Goal: Information Seeking & Learning: Learn about a topic

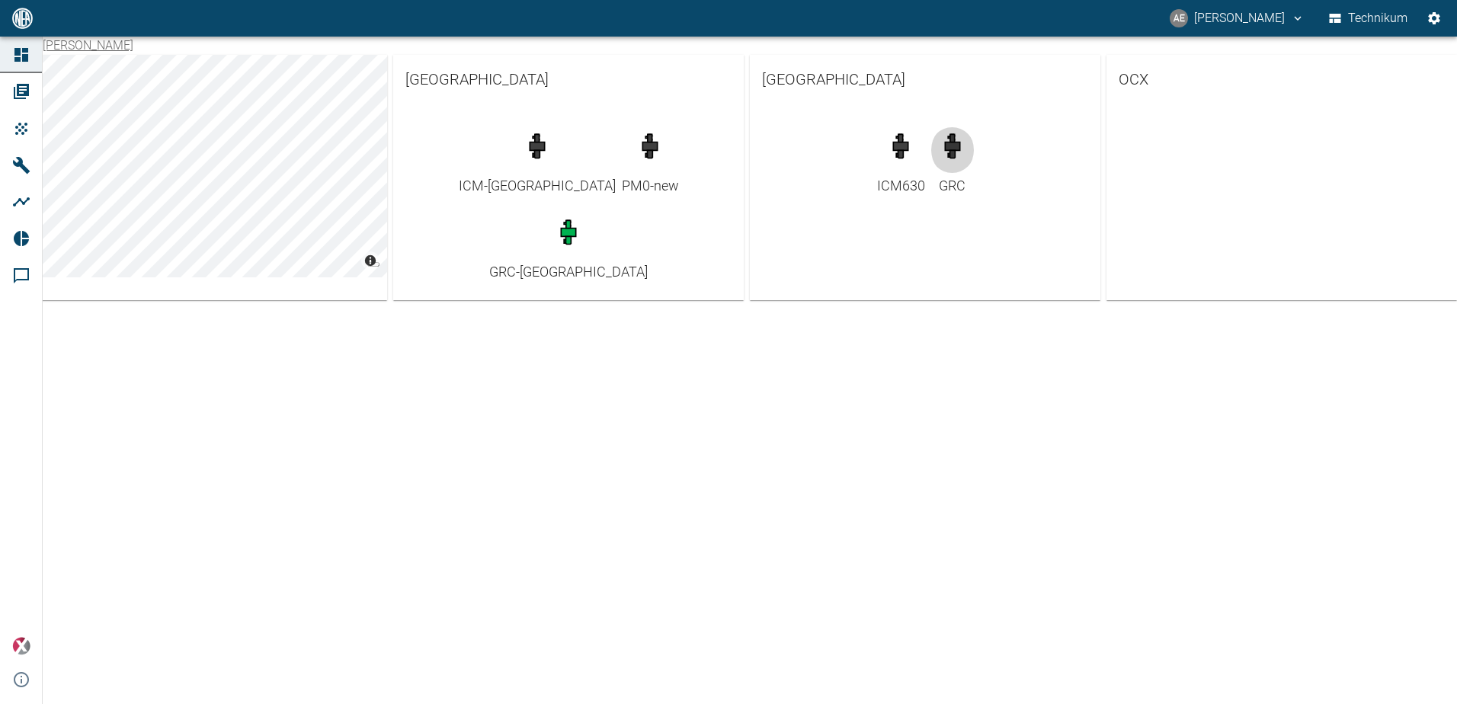
click at [953, 156] on icon "button" at bounding box center [951, 146] width 5 height 24
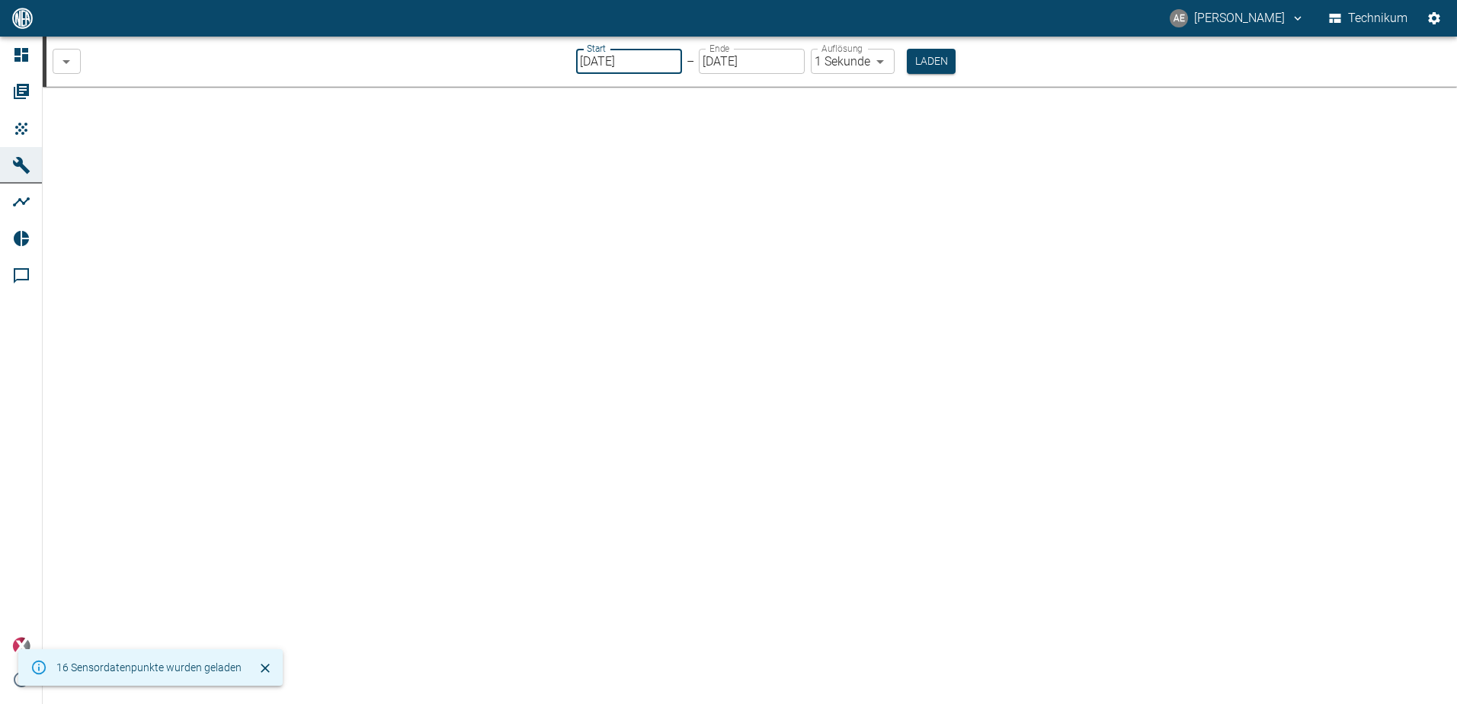
click at [658, 63] on input "[DATE]" at bounding box center [629, 61] width 106 height 25
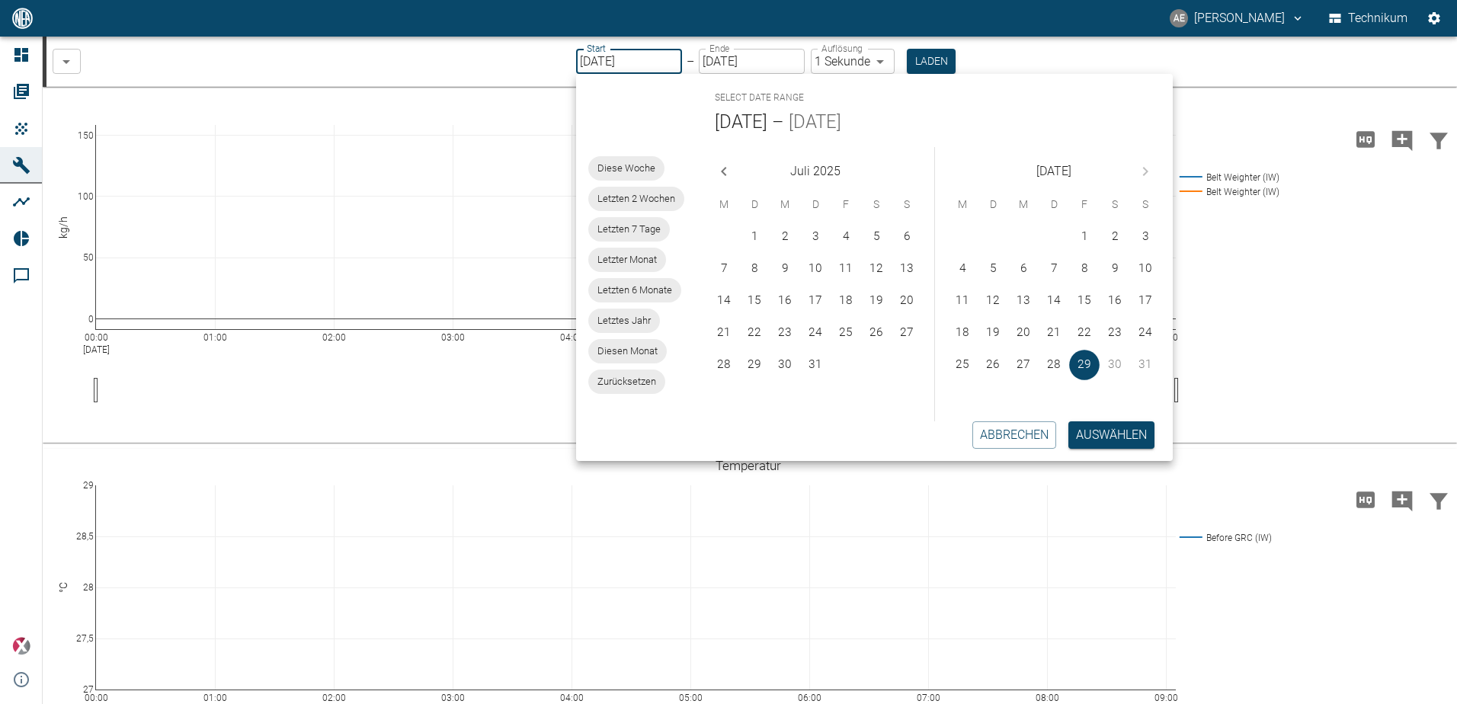
click at [886, 62] on body "AE [PERSON_NAME] Technikum Dashboard Aufträge Produkte Maschinen Analysen Repor…" at bounding box center [728, 352] width 1457 height 704
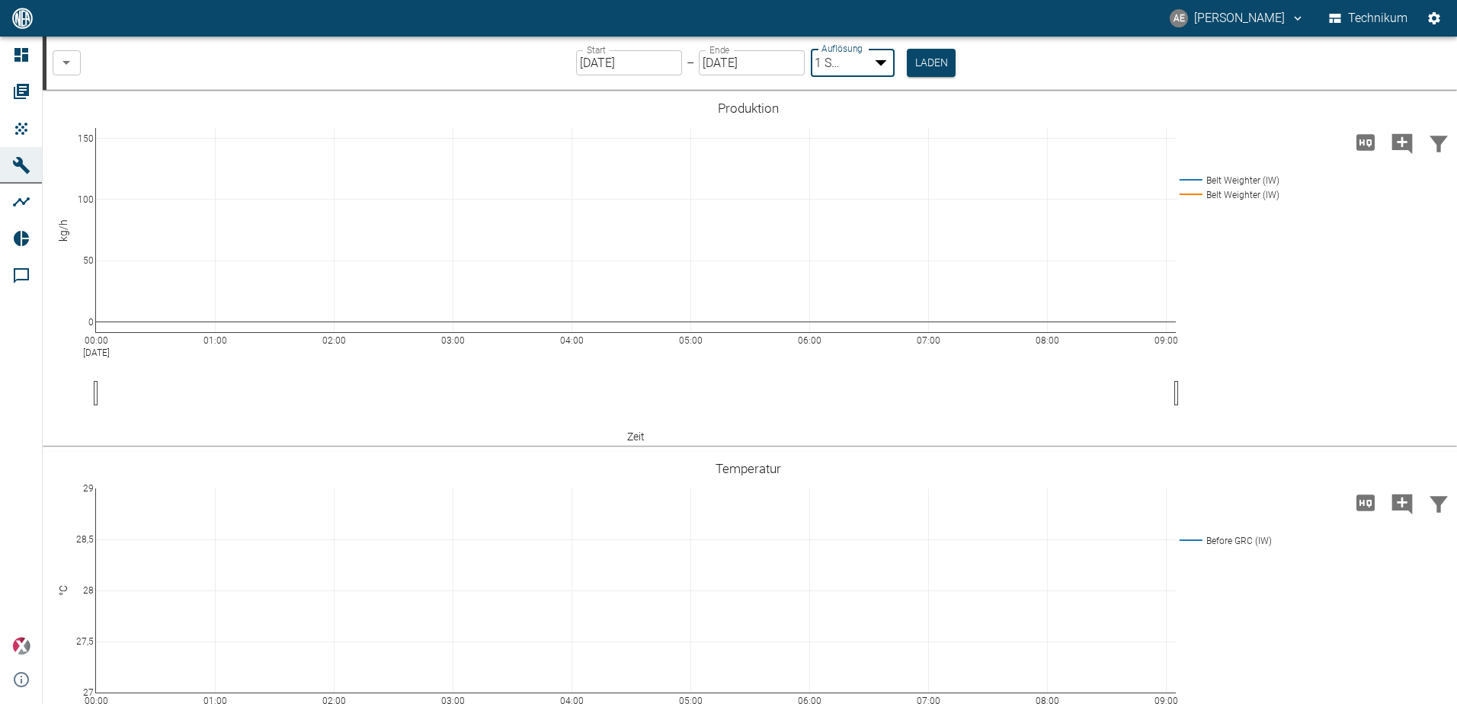
click at [1035, 703] on div at bounding box center [728, 716] width 1457 height 0
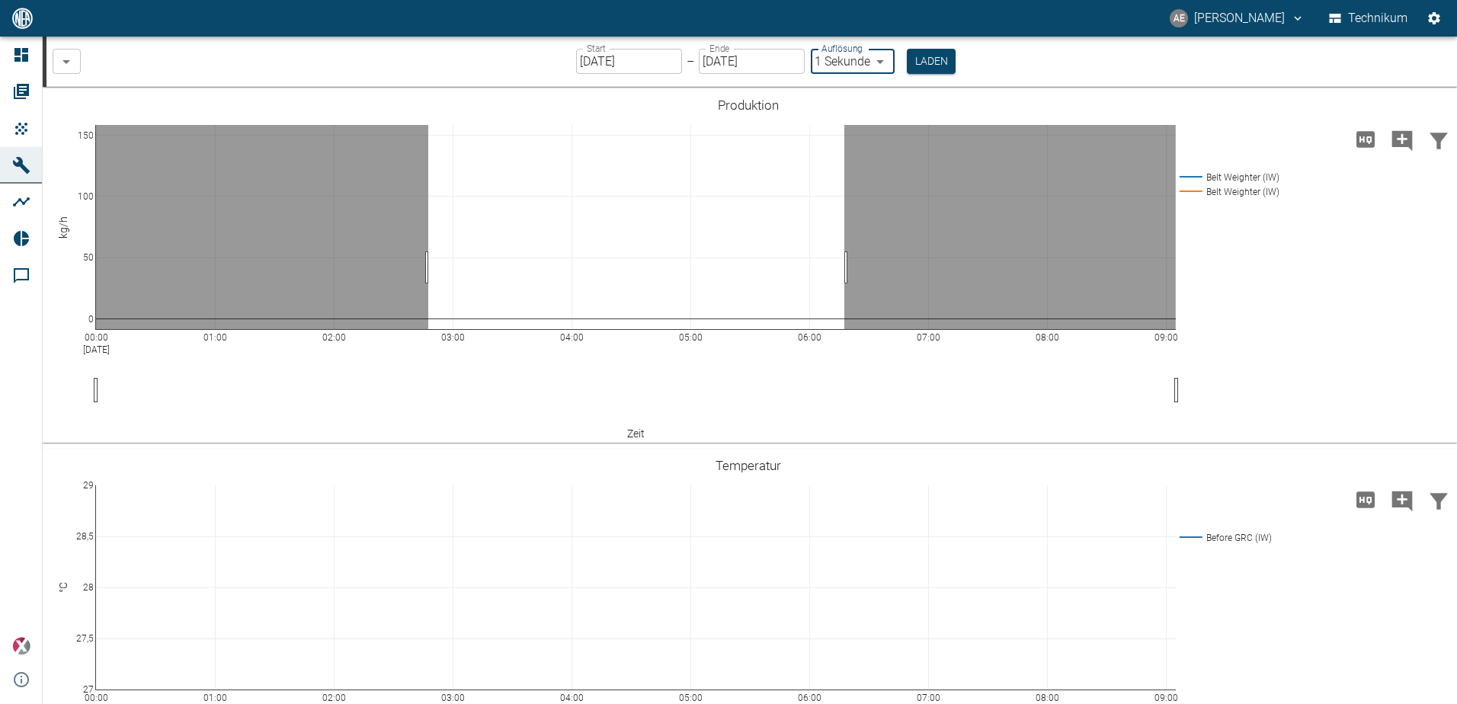
drag, startPoint x: 428, startPoint y: 267, endPoint x: 844, endPoint y: 267, distance: 416.1
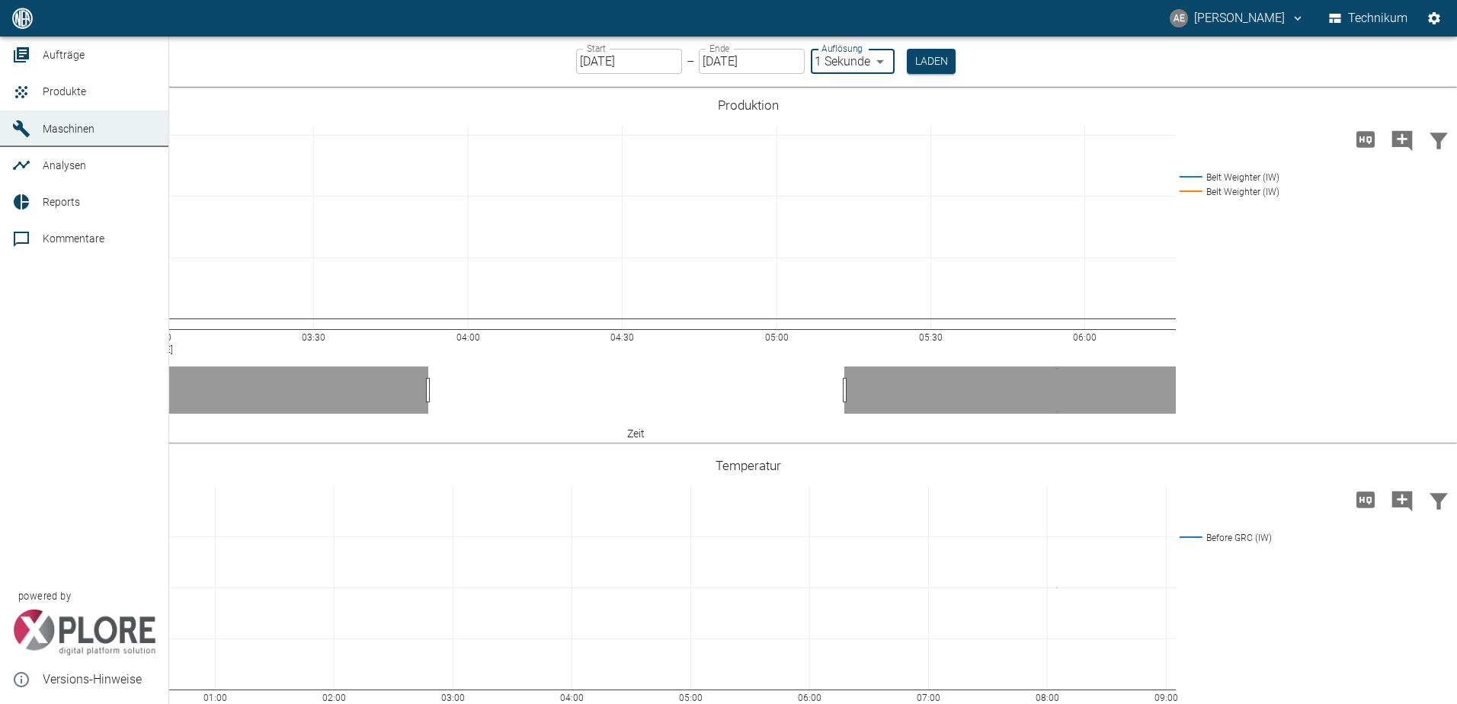
click at [36, 147] on link "Maschinen" at bounding box center [84, 128] width 168 height 37
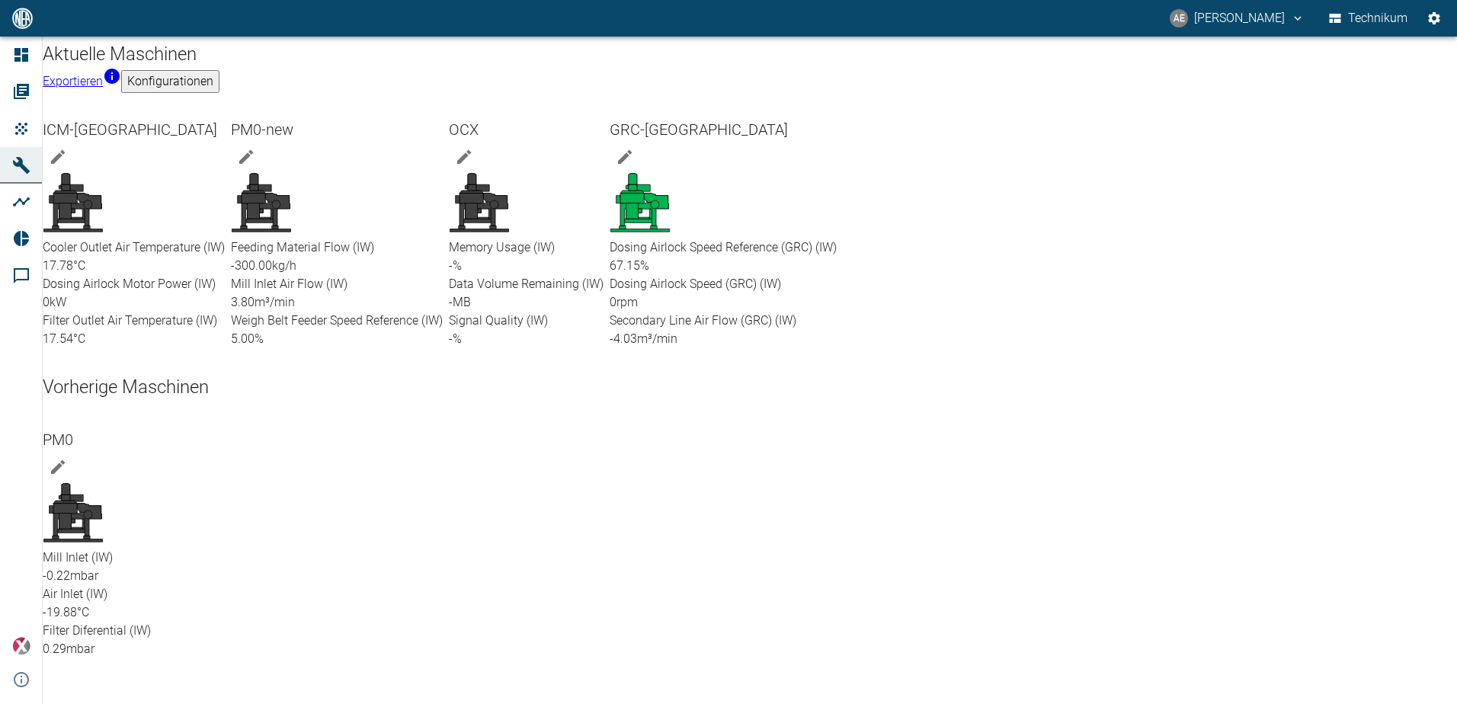
click at [604, 172] on div at bounding box center [526, 205] width 155 height 66
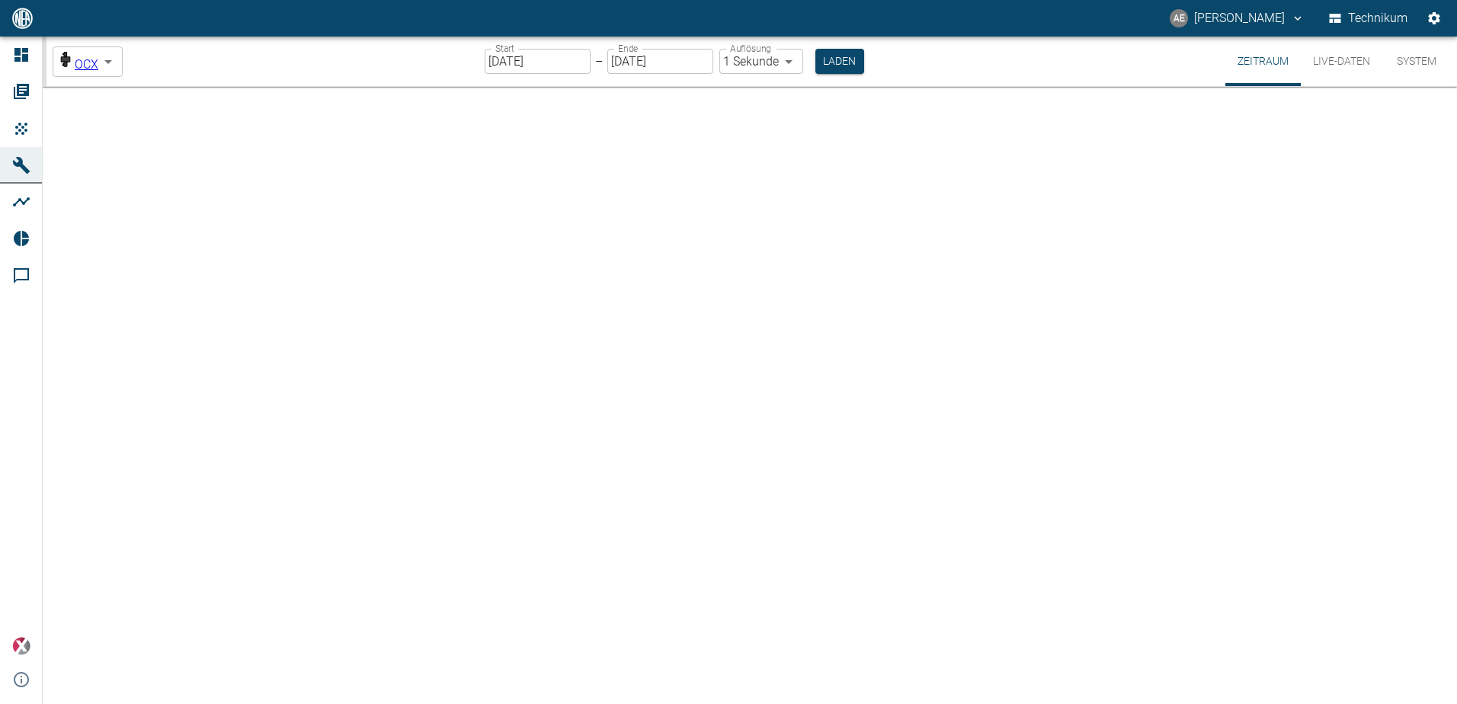
type input "2min"
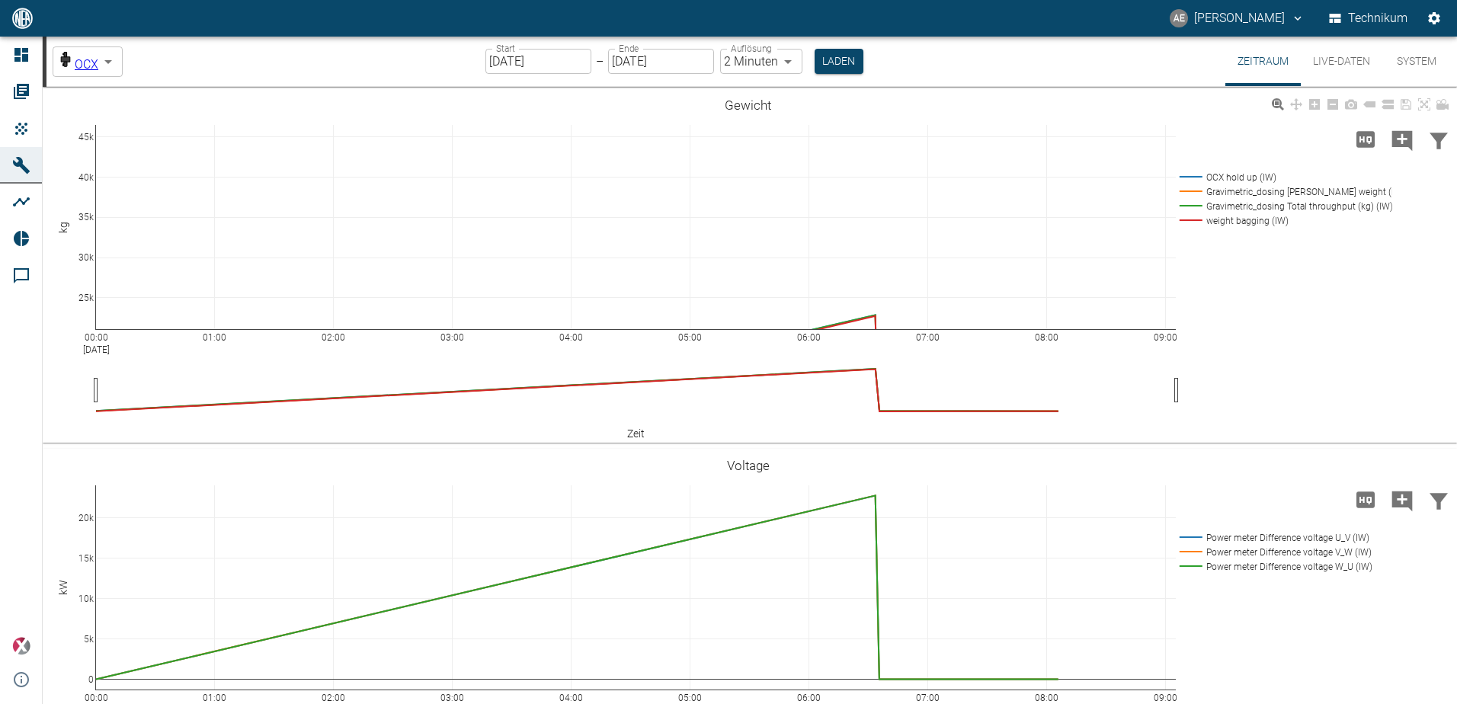
drag, startPoint x: 87, startPoint y: 160, endPoint x: 98, endPoint y: 239, distance: 80.0
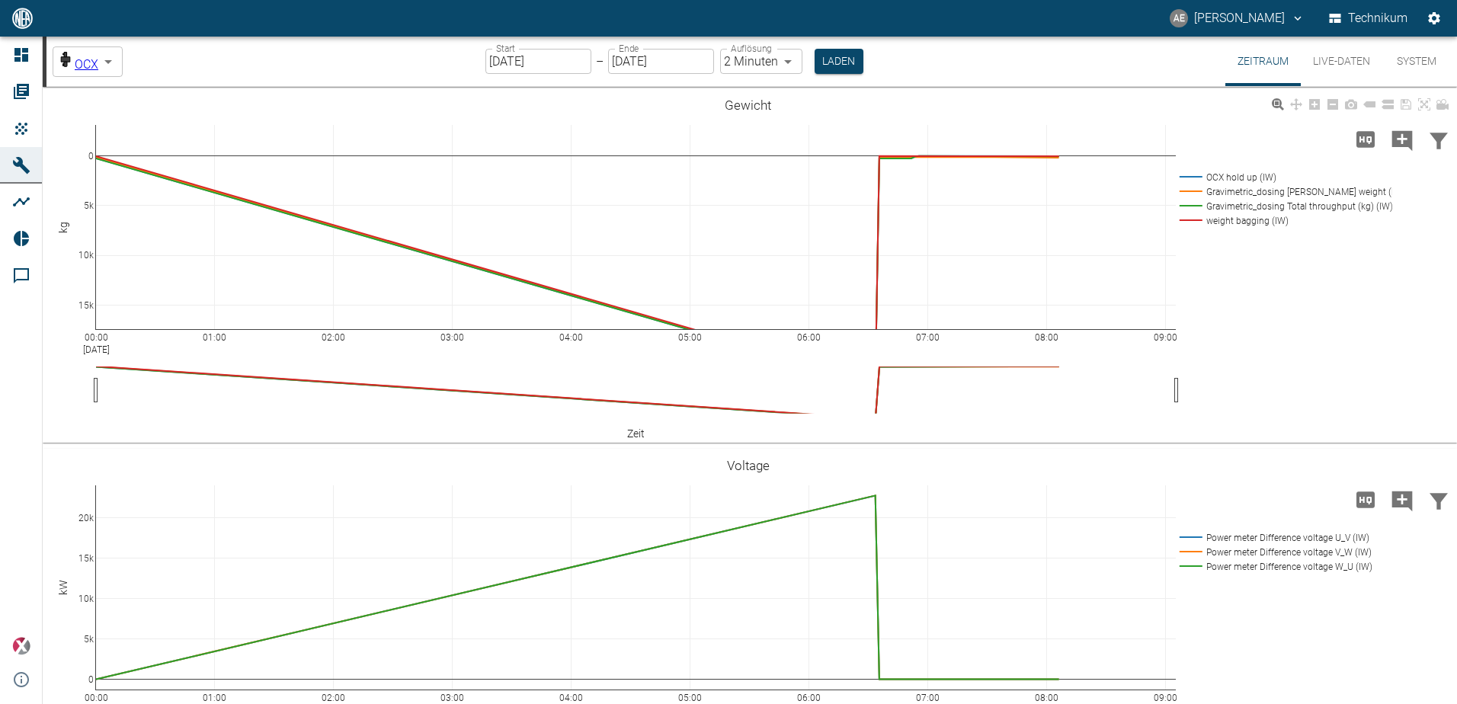
drag, startPoint x: 85, startPoint y: 162, endPoint x: 85, endPoint y: 171, distance: 9.9
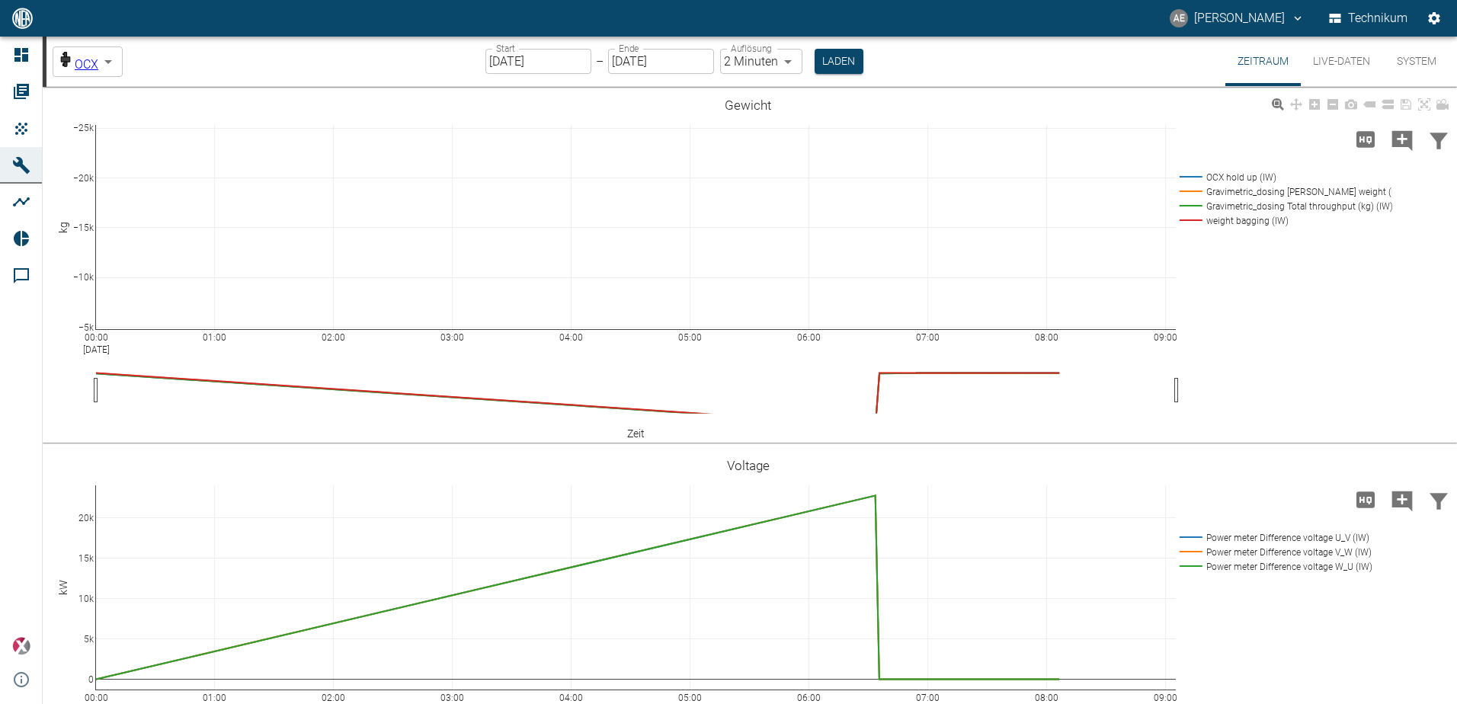
drag, startPoint x: 90, startPoint y: 153, endPoint x: 88, endPoint y: 241, distance: 87.7
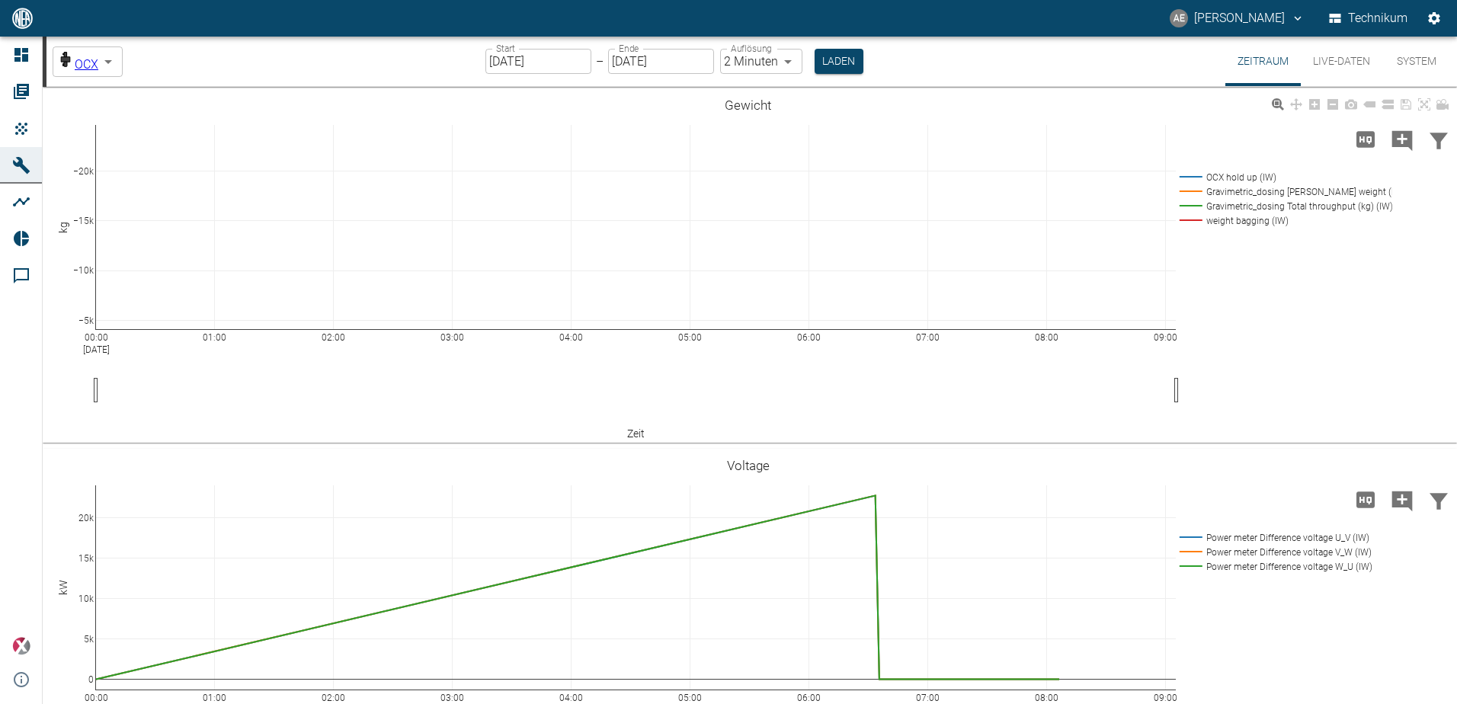
click at [78, 171] on div "100 00:00 [DATE] 01:00 02:00 03:00 04:00 05:00 06:00 07:00 08:00 09:00 −5k −10k…" at bounding box center [748, 265] width 1411 height 343
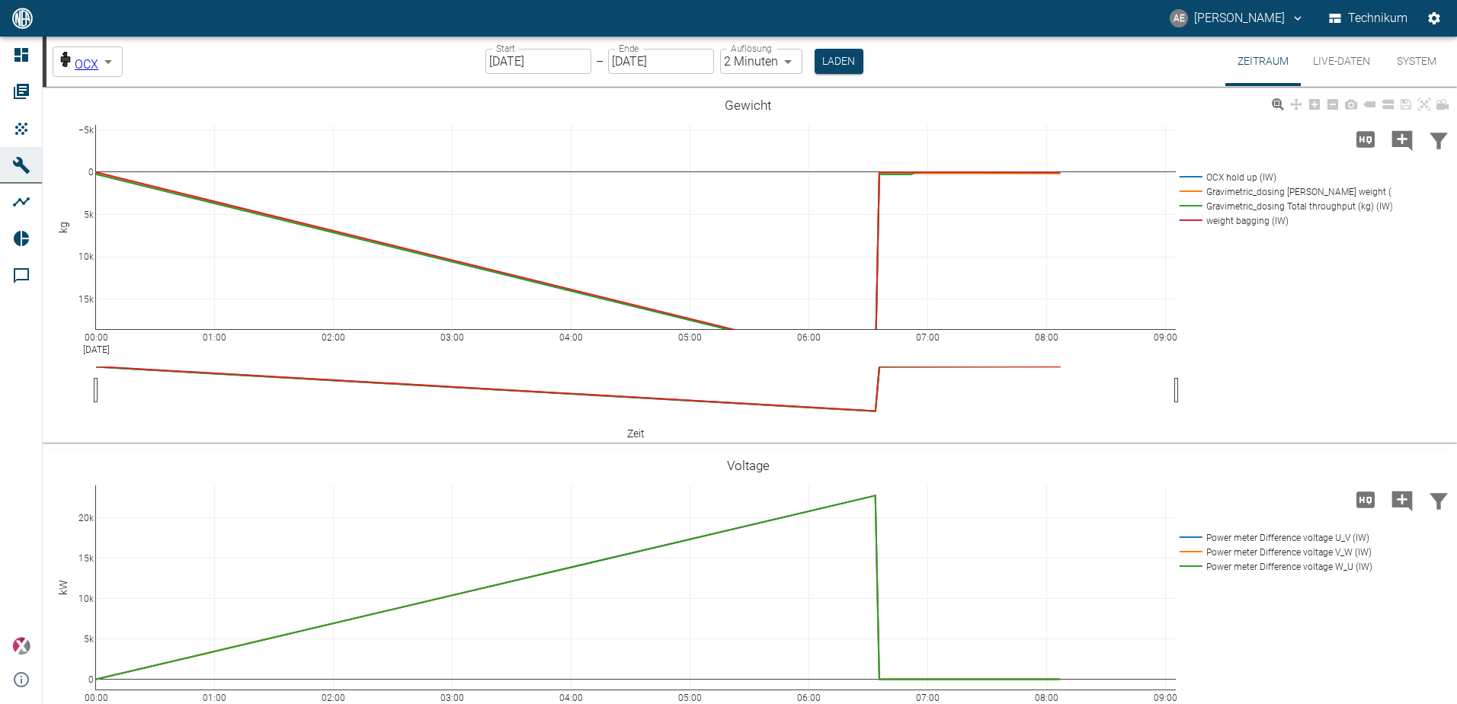
drag, startPoint x: 88, startPoint y: 166, endPoint x: 90, endPoint y: 213, distance: 47.3
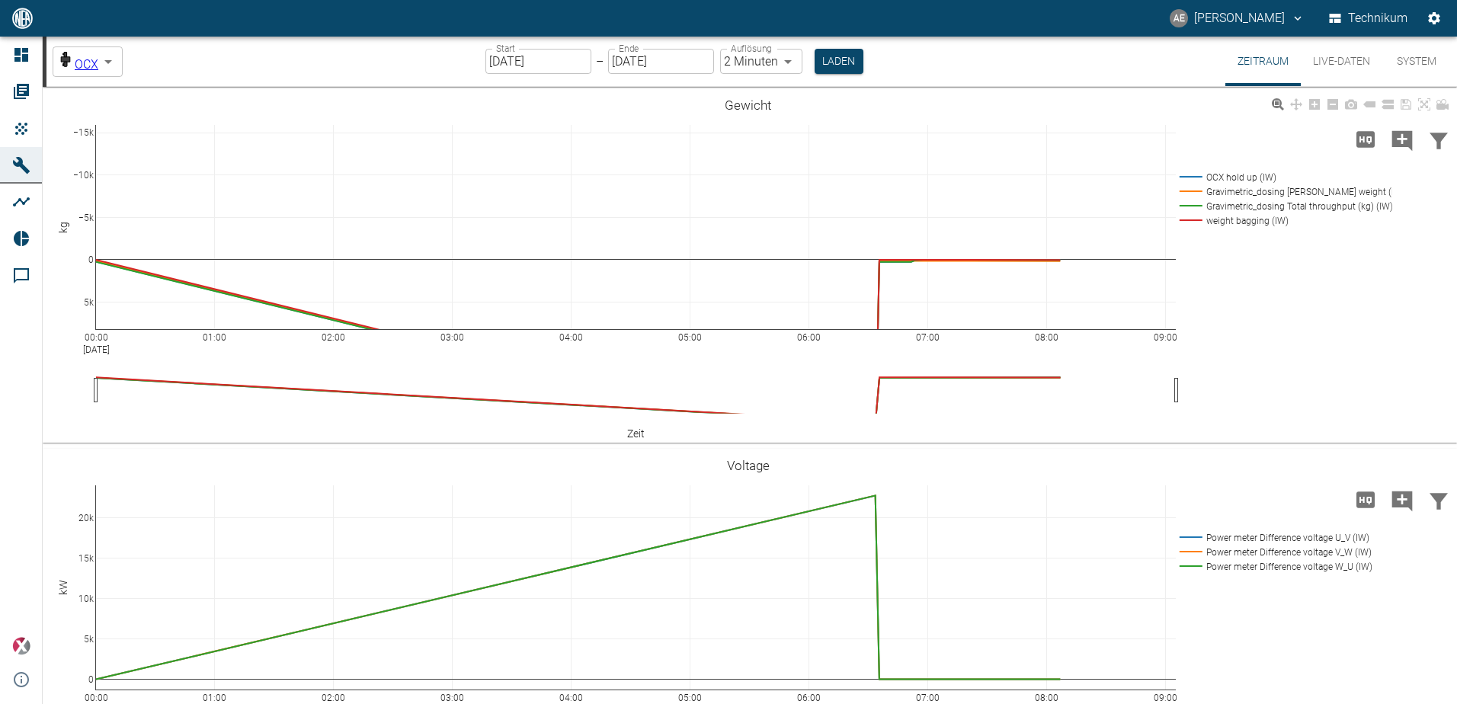
drag, startPoint x: 88, startPoint y: 171, endPoint x: 83, endPoint y: 201, distance: 30.8
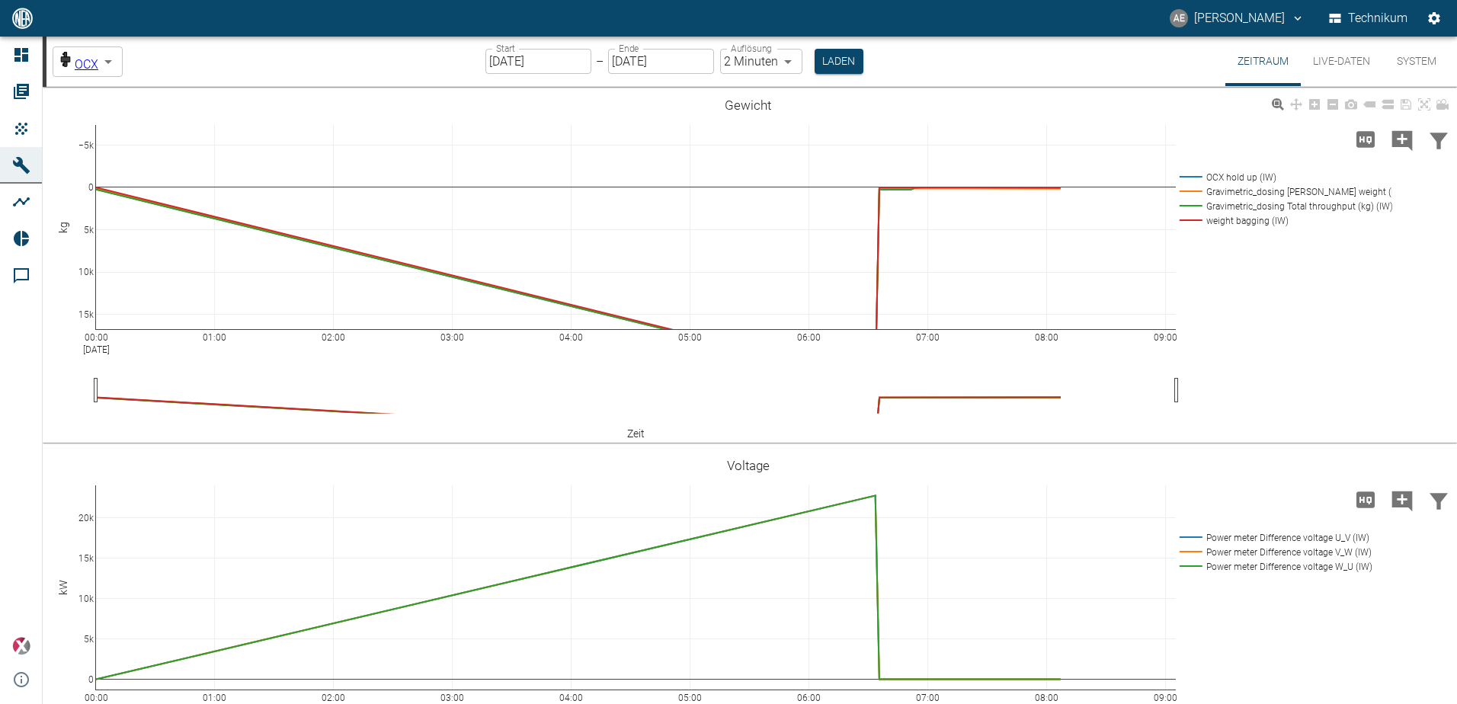
drag, startPoint x: 85, startPoint y: 175, endPoint x: 81, endPoint y: 103, distance: 72.5
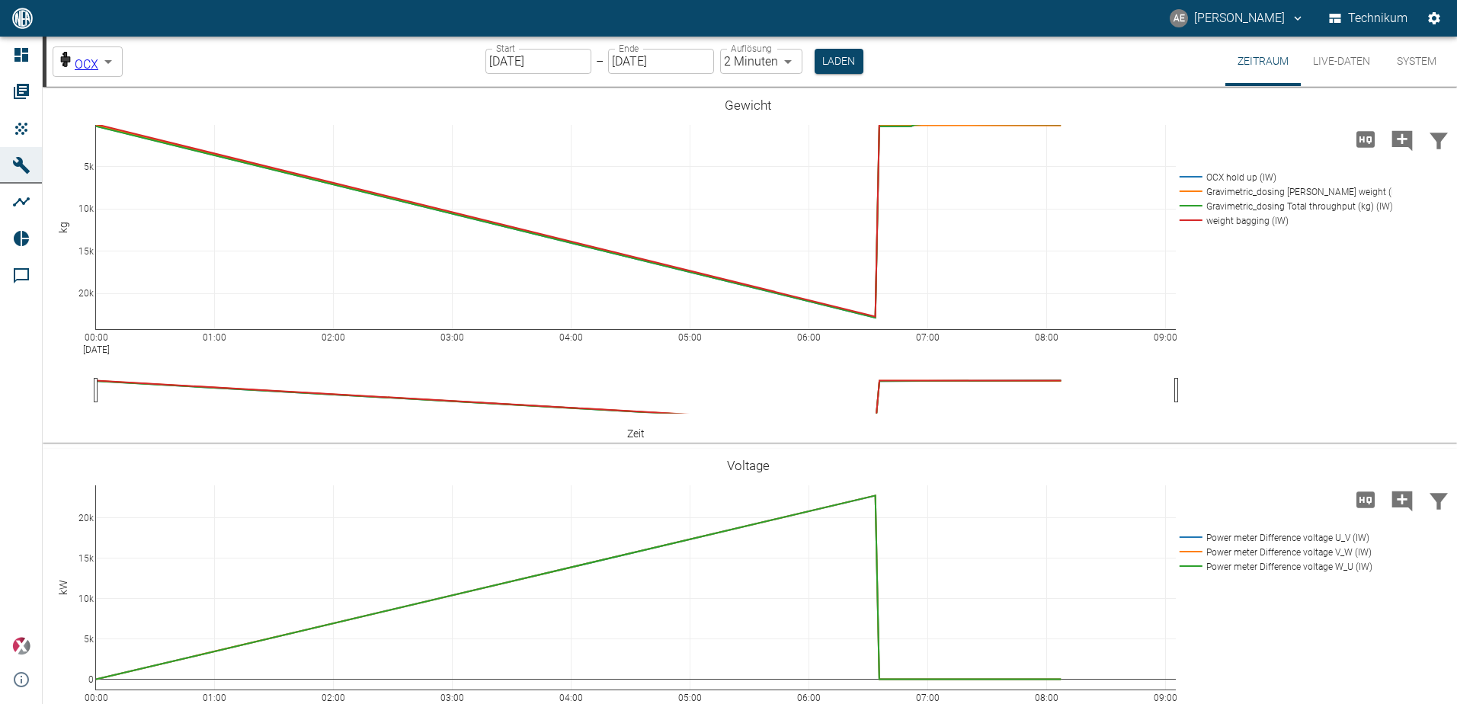
drag, startPoint x: 82, startPoint y: 271, endPoint x: 82, endPoint y: 210, distance: 61.7
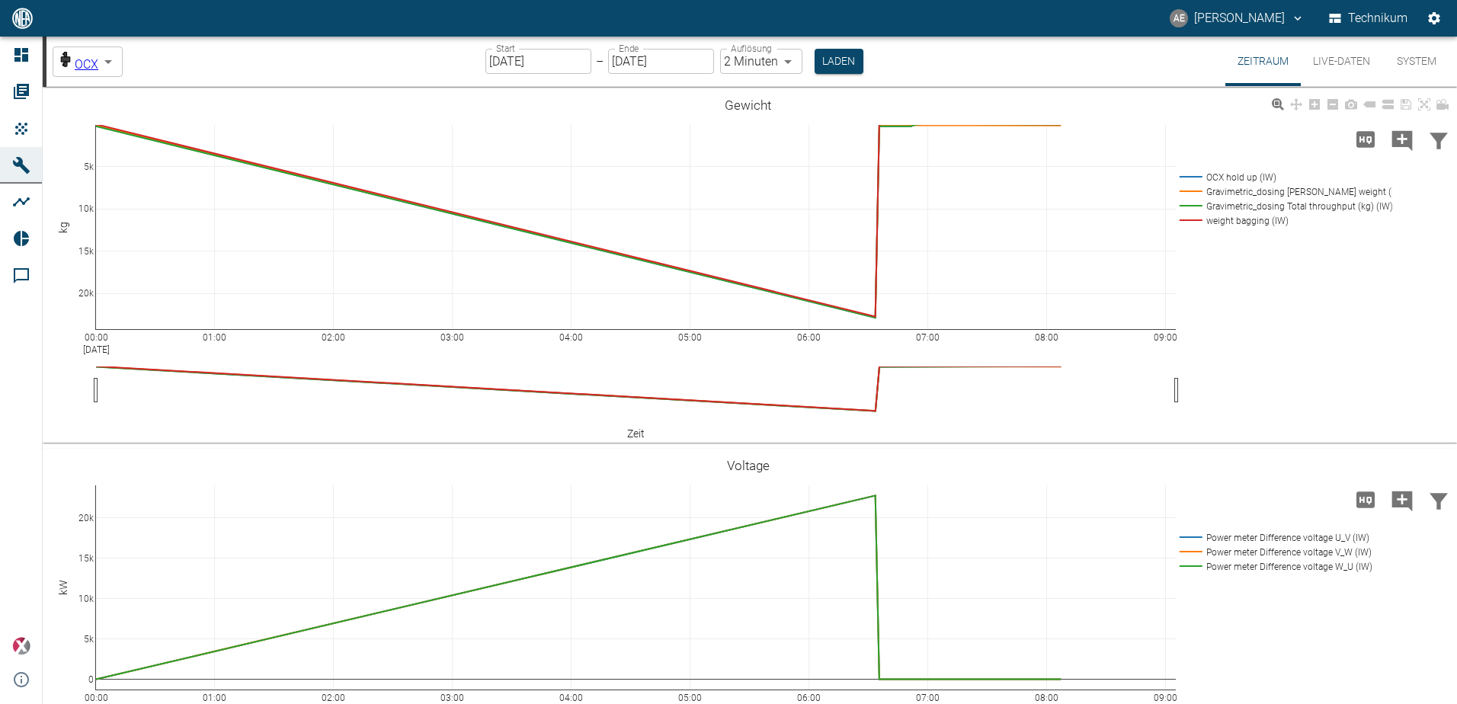
click at [1231, 204] on rect at bounding box center [1282, 206] width 213 height 14
click at [1333, 69] on button "Live-Daten" at bounding box center [1342, 62] width 82 height 50
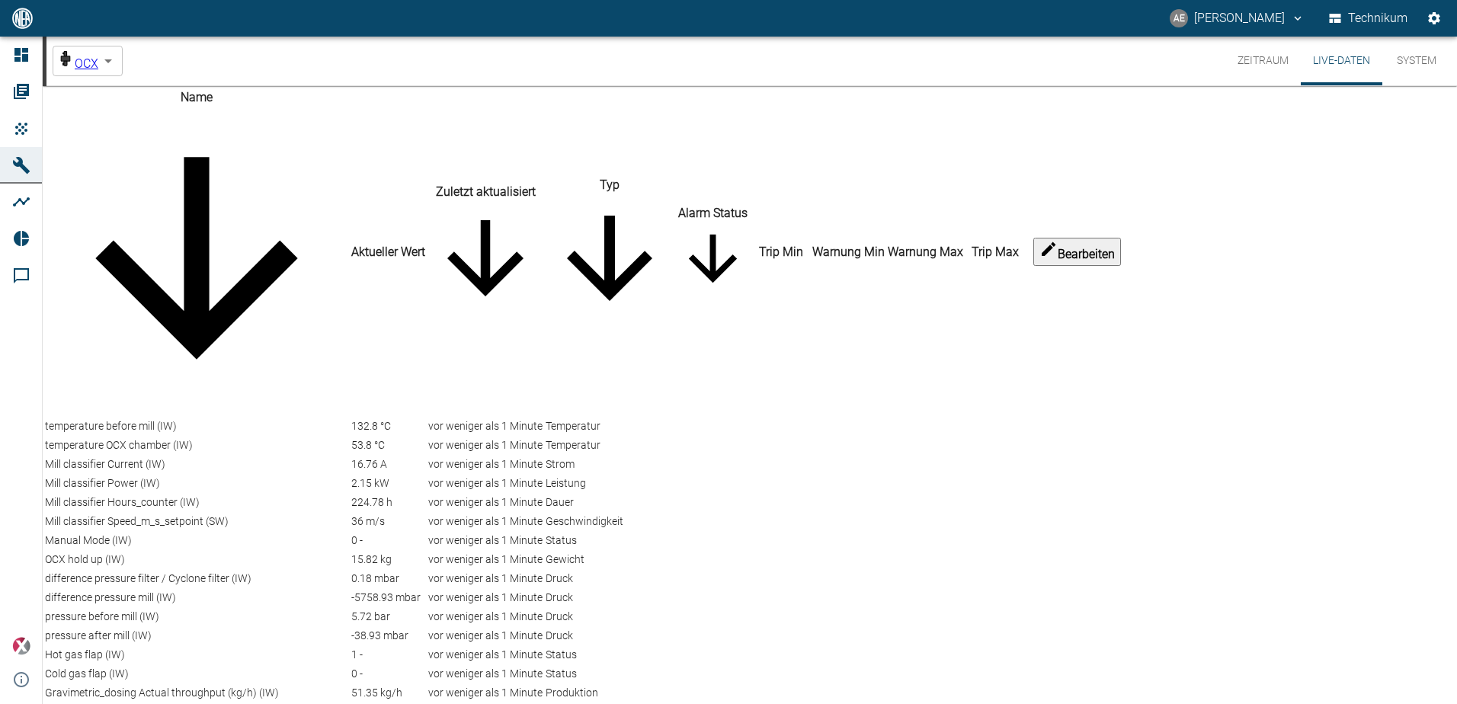
click at [1273, 59] on button "Zeitraum" at bounding box center [1262, 61] width 75 height 49
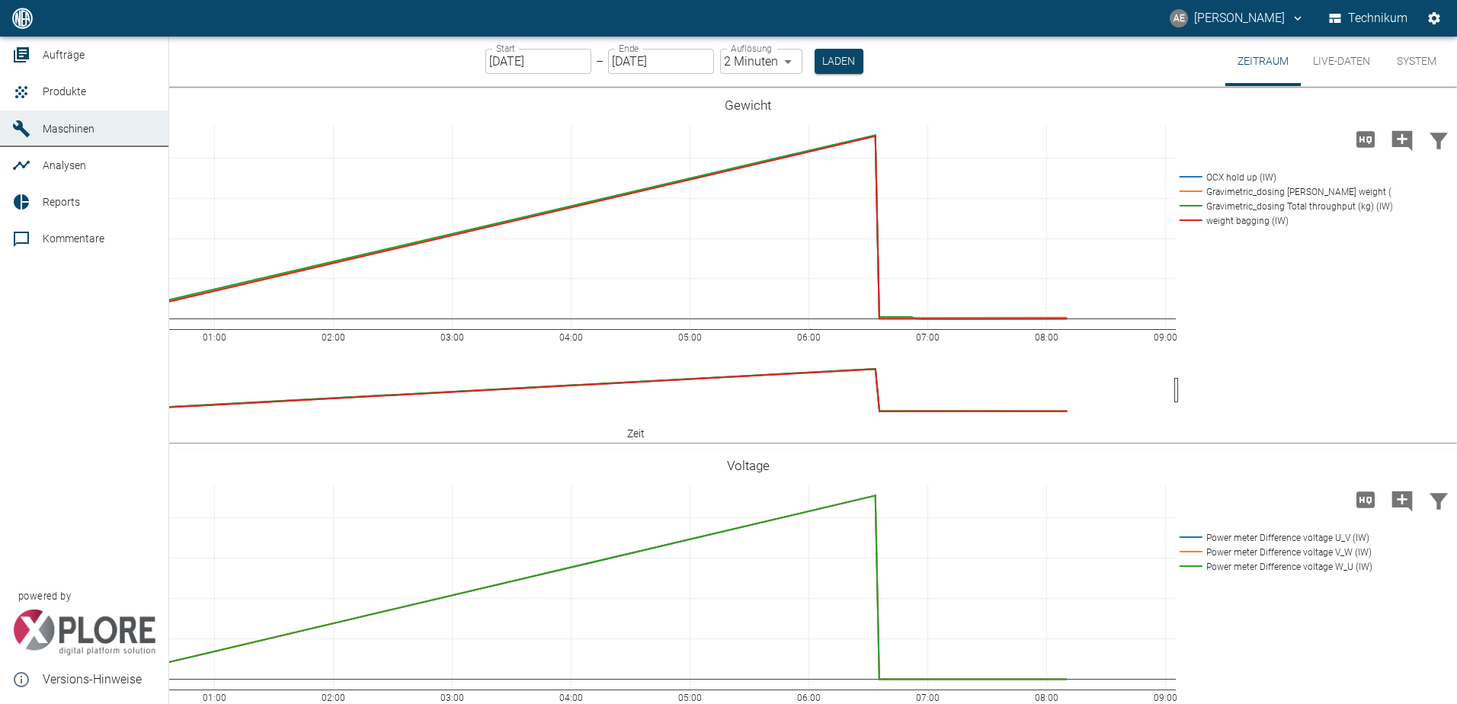
click at [168, 147] on link "Maschinen" at bounding box center [84, 128] width 168 height 37
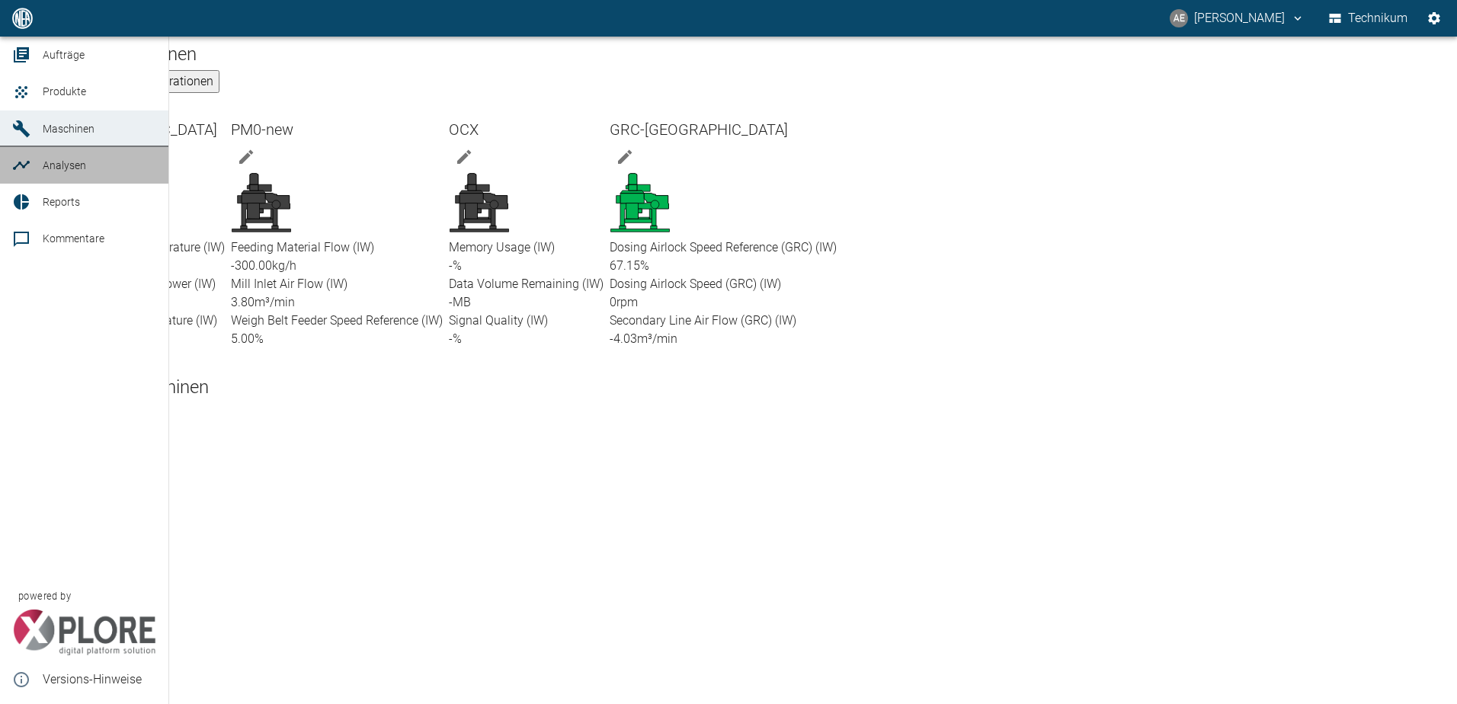
click at [37, 184] on link "Analysen" at bounding box center [84, 165] width 168 height 37
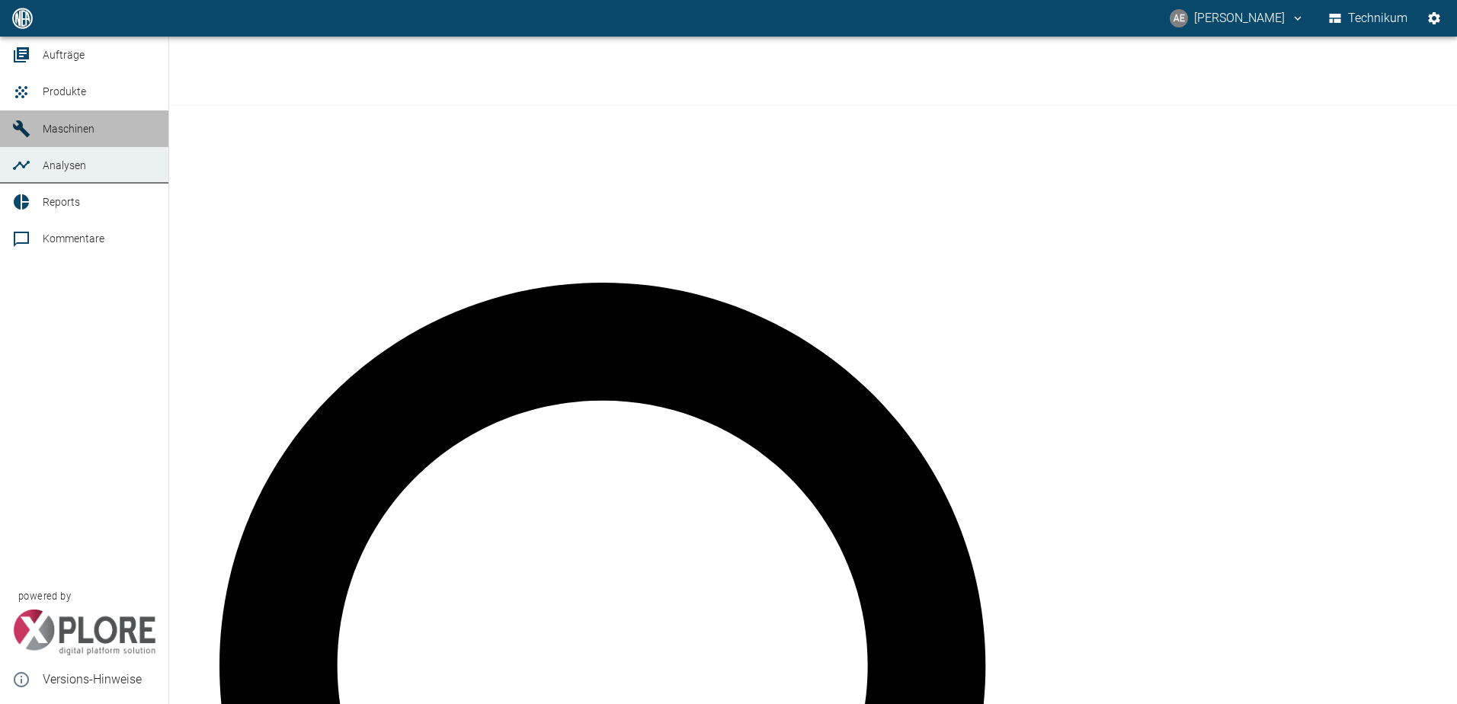
click at [87, 147] on link "Maschinen" at bounding box center [84, 128] width 168 height 37
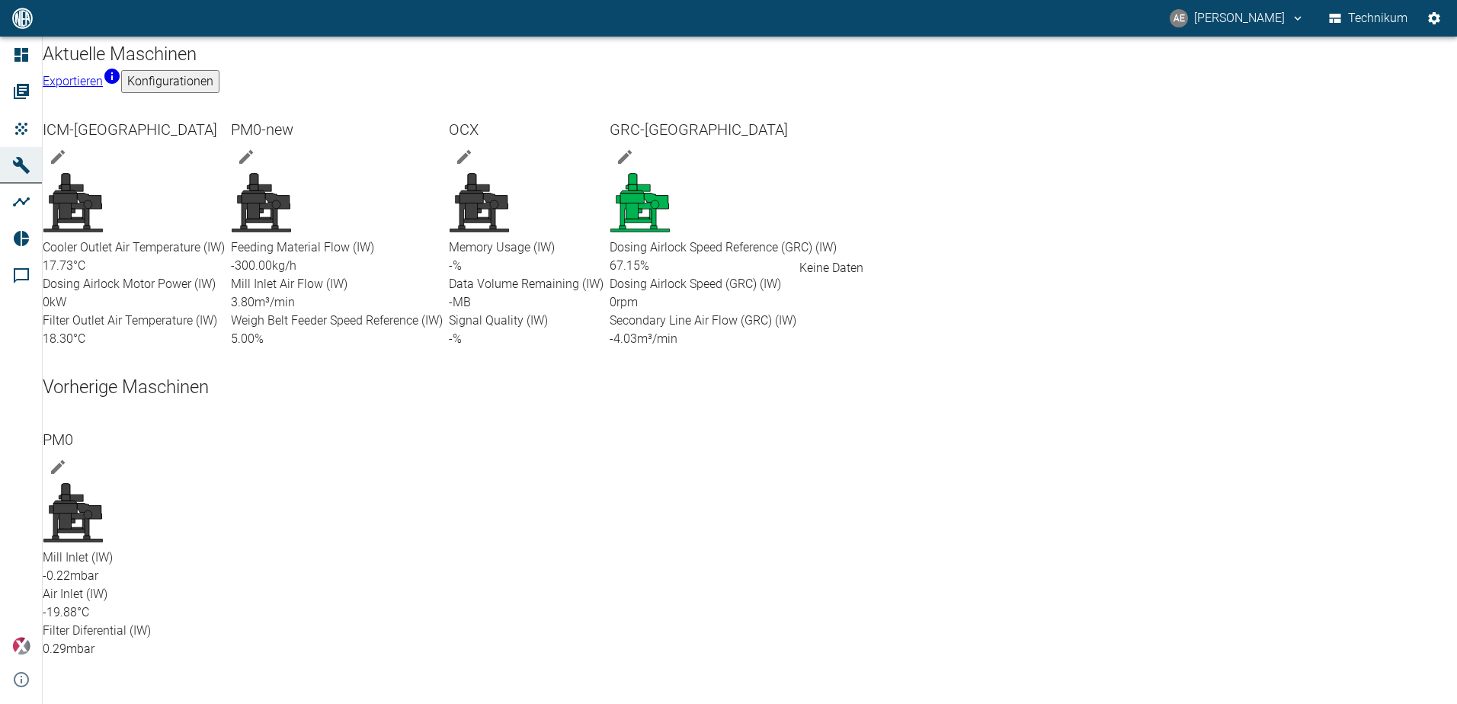
click at [508, 207] on icon at bounding box center [495, 201] width 24 height 15
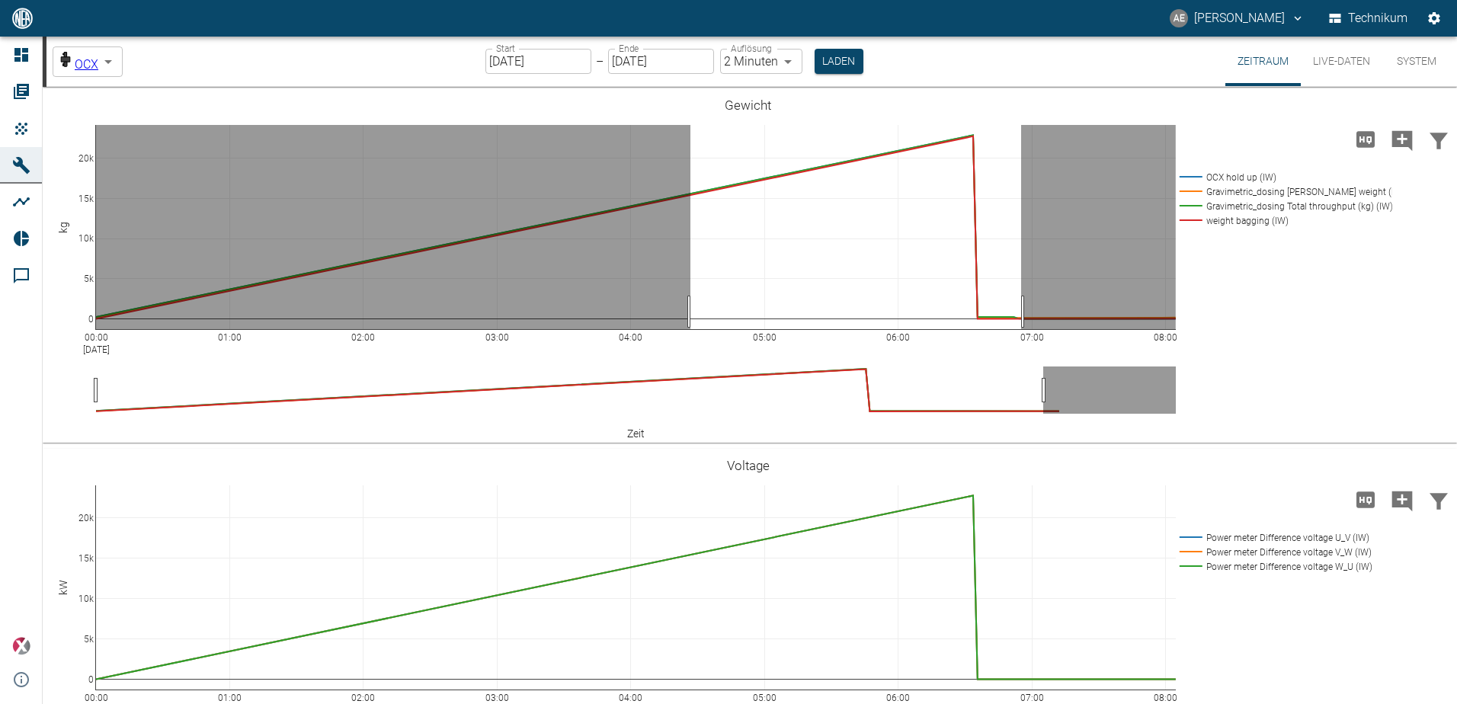
drag, startPoint x: 1021, startPoint y: 312, endPoint x: 690, endPoint y: 304, distance: 330.8
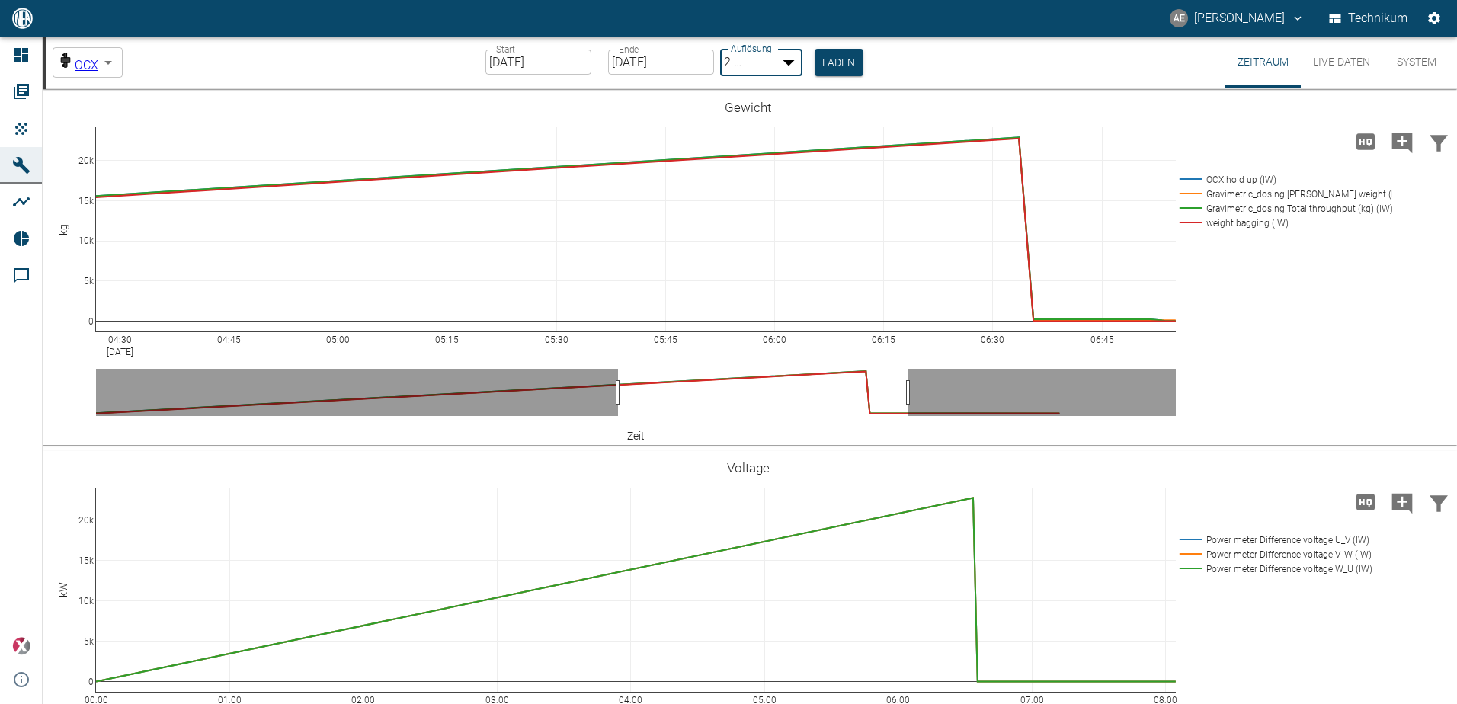
click at [734, 61] on body "AE [PERSON_NAME] Technikum Dashboard Aufträge Produkte Maschinen Analysen Repor…" at bounding box center [728, 352] width 1457 height 704
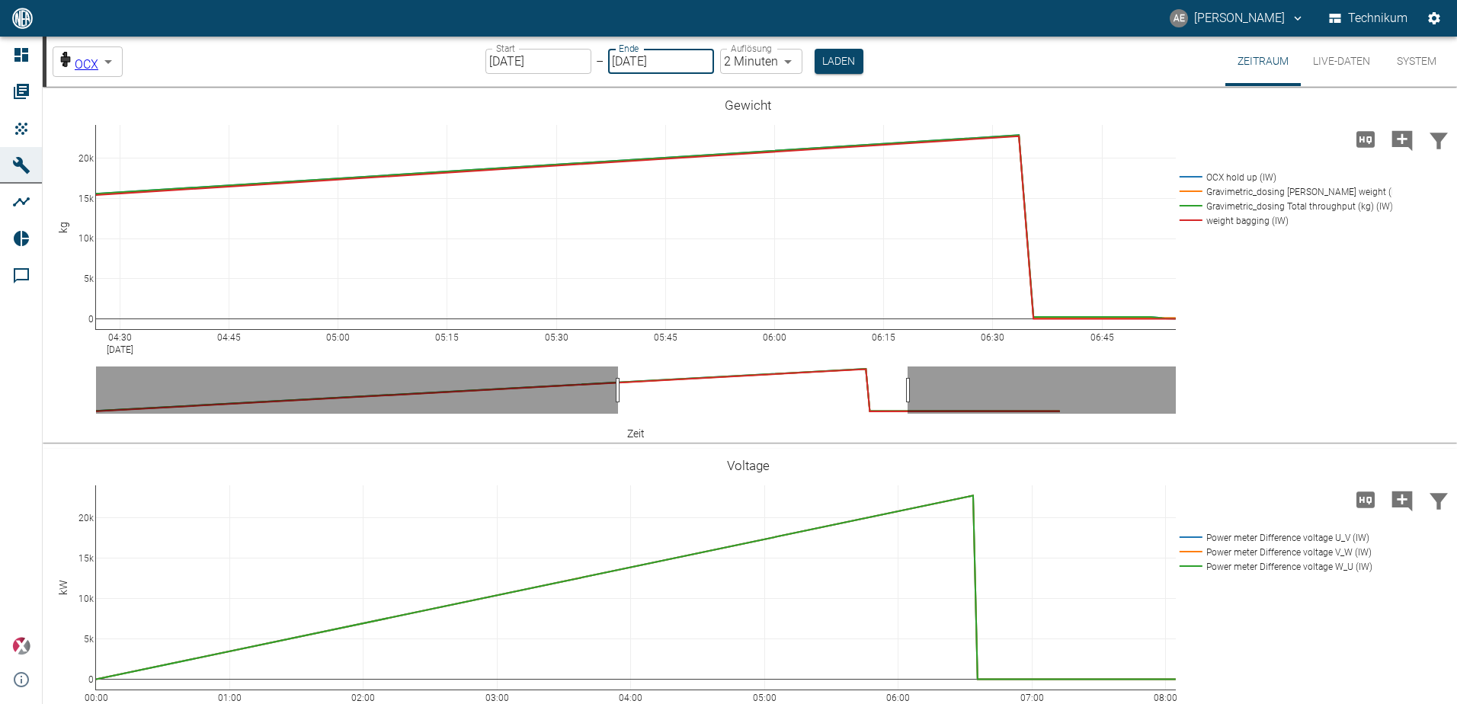
click at [700, 62] on input "[DATE]" at bounding box center [661, 61] width 106 height 25
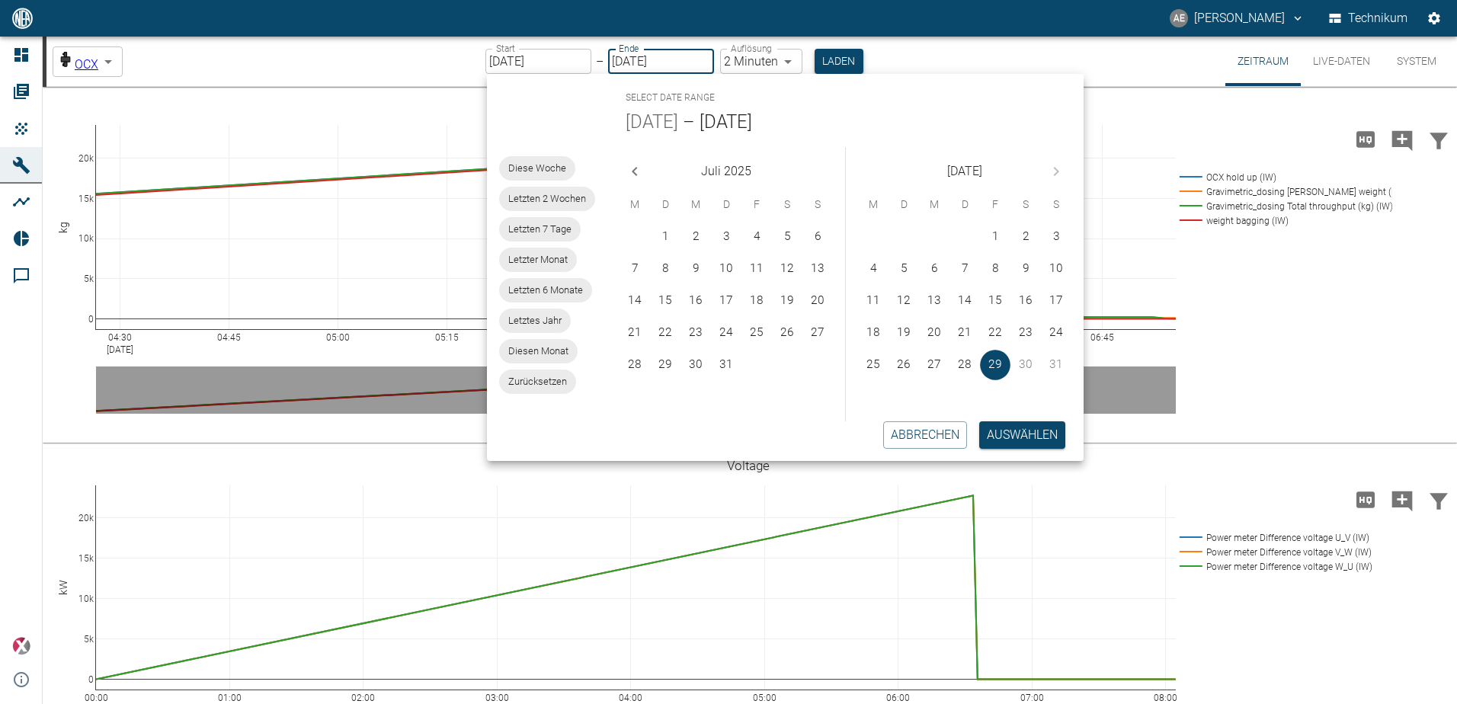
click at [854, 62] on button "Laden" at bounding box center [839, 61] width 49 height 25
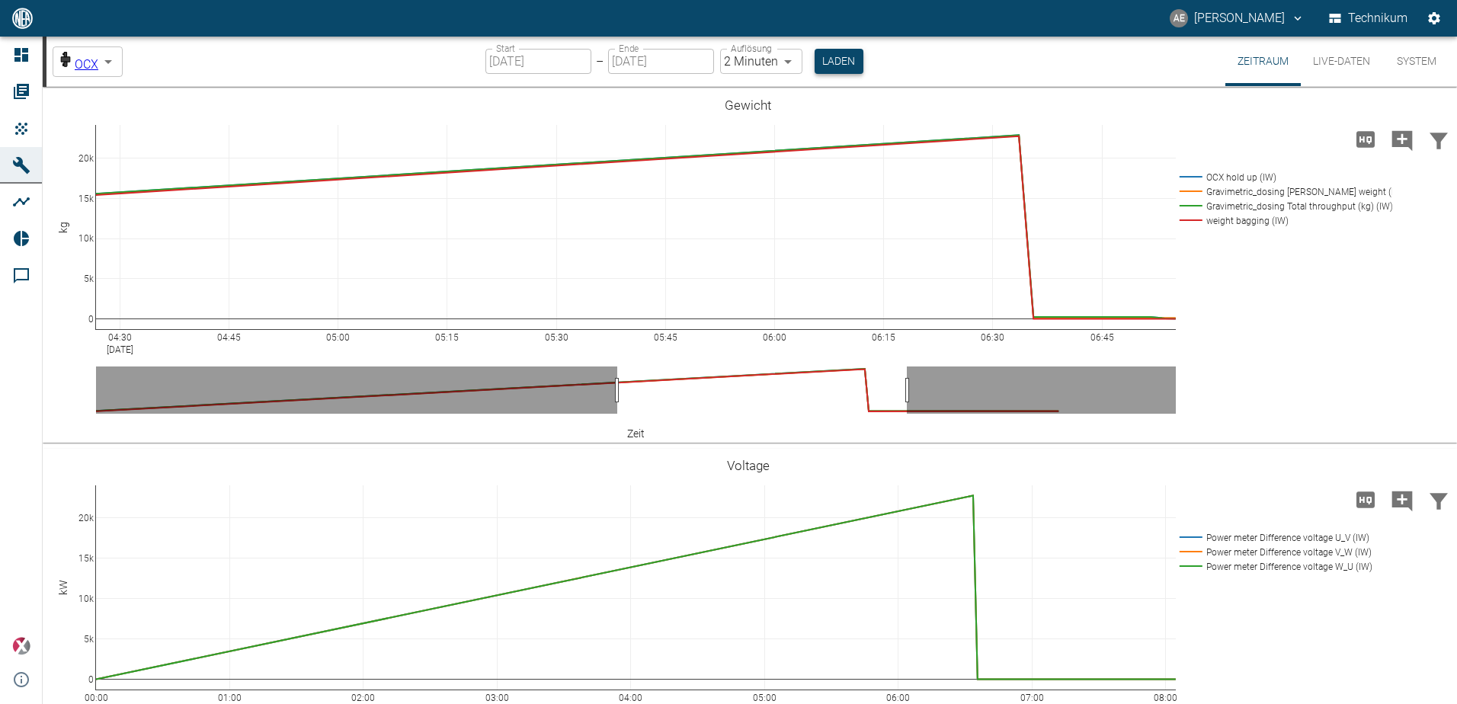
click at [856, 62] on button "Laden" at bounding box center [839, 61] width 49 height 25
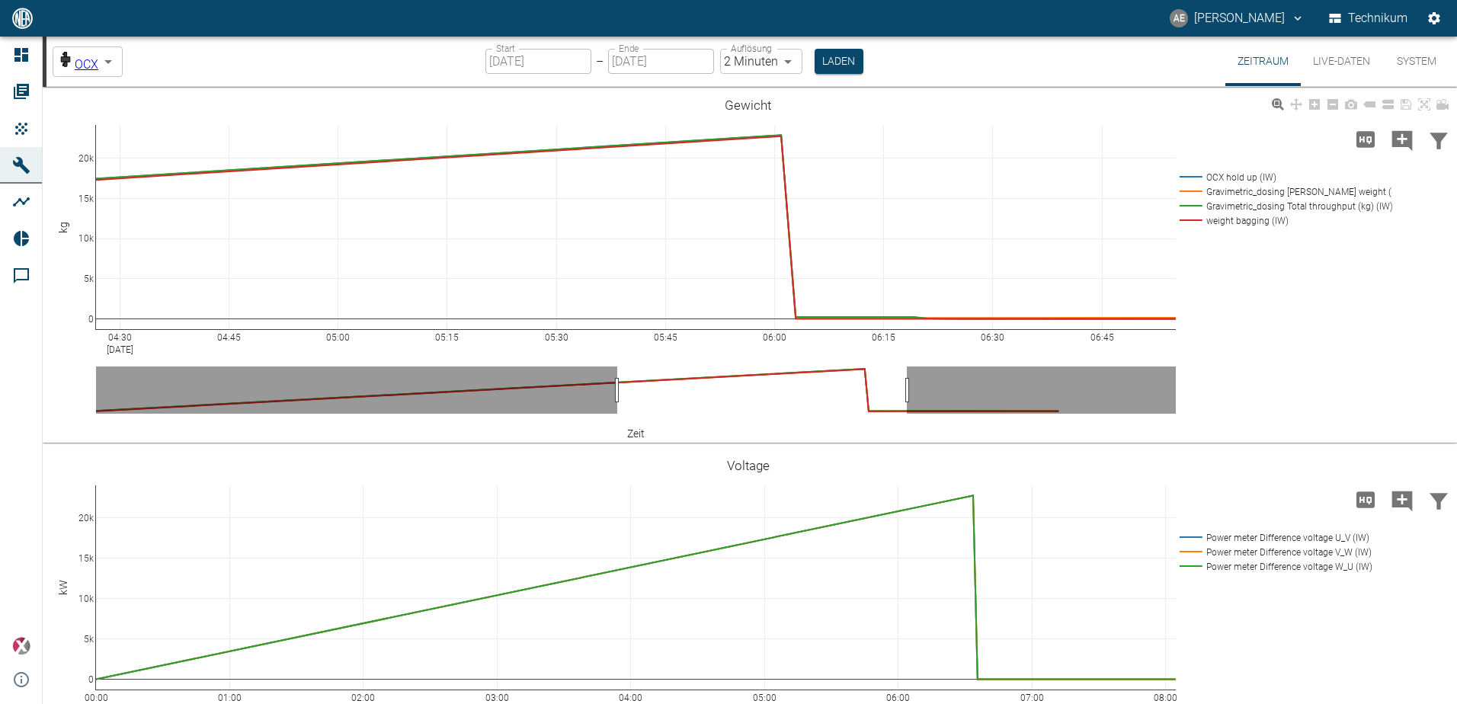
drag, startPoint x: 433, startPoint y: 341, endPoint x: 85, endPoint y: 338, distance: 348.3
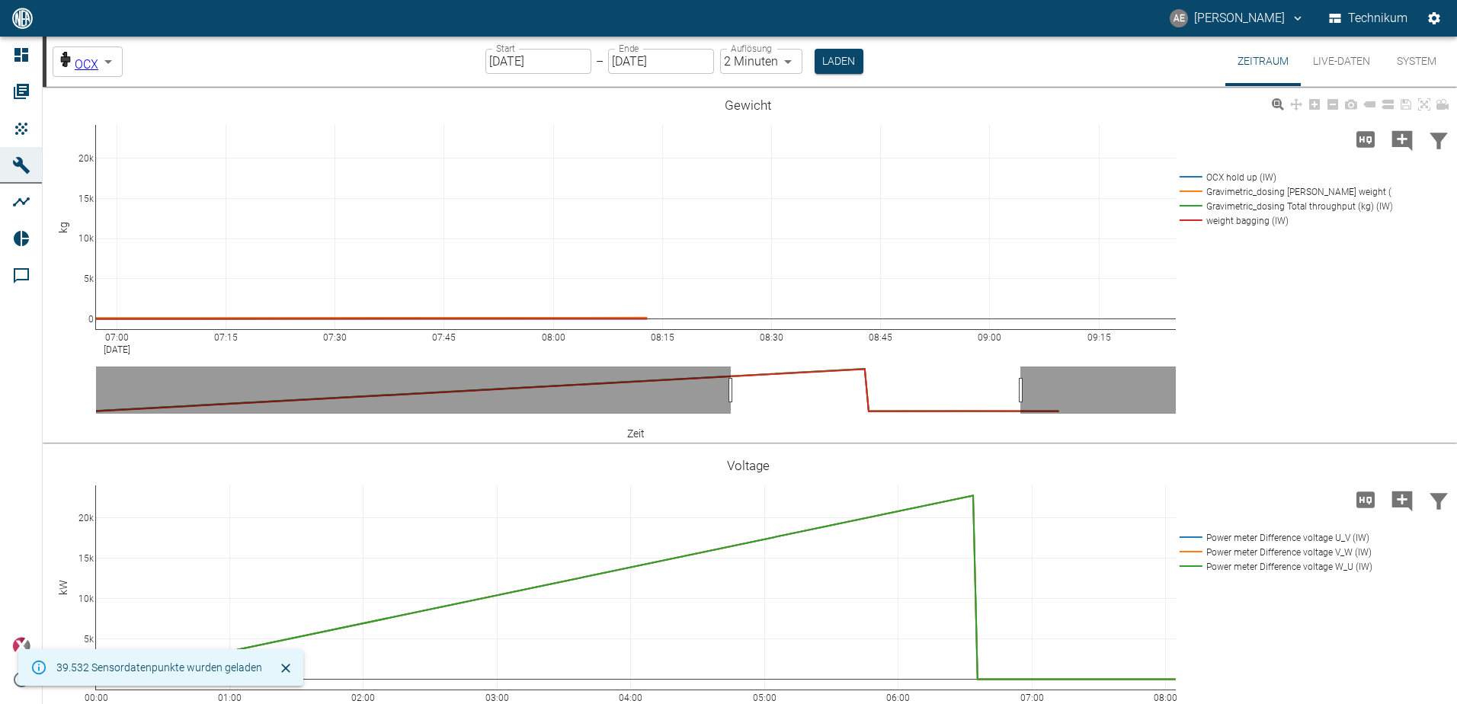
drag, startPoint x: 1035, startPoint y: 338, endPoint x: 633, endPoint y: 336, distance: 401.6
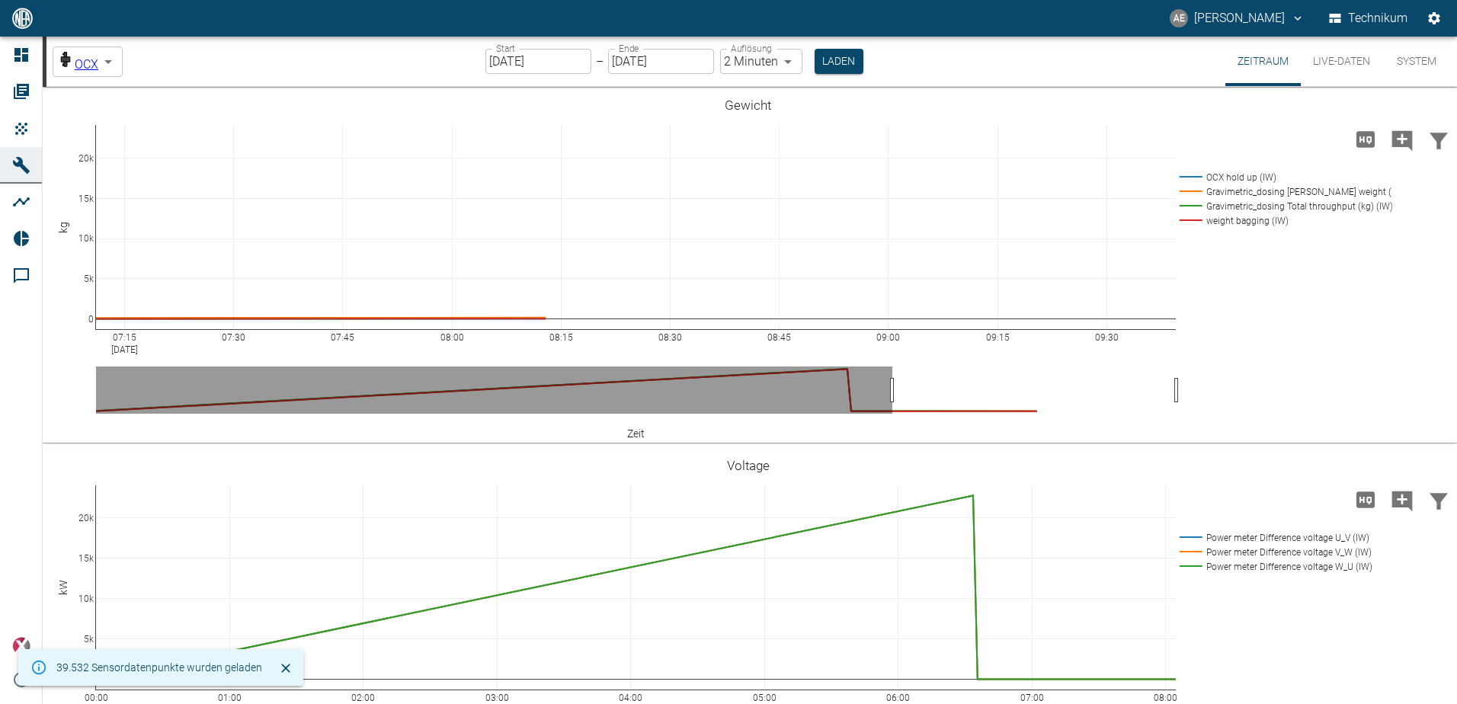
drag, startPoint x: 884, startPoint y: 341, endPoint x: 783, endPoint y: 341, distance: 100.6
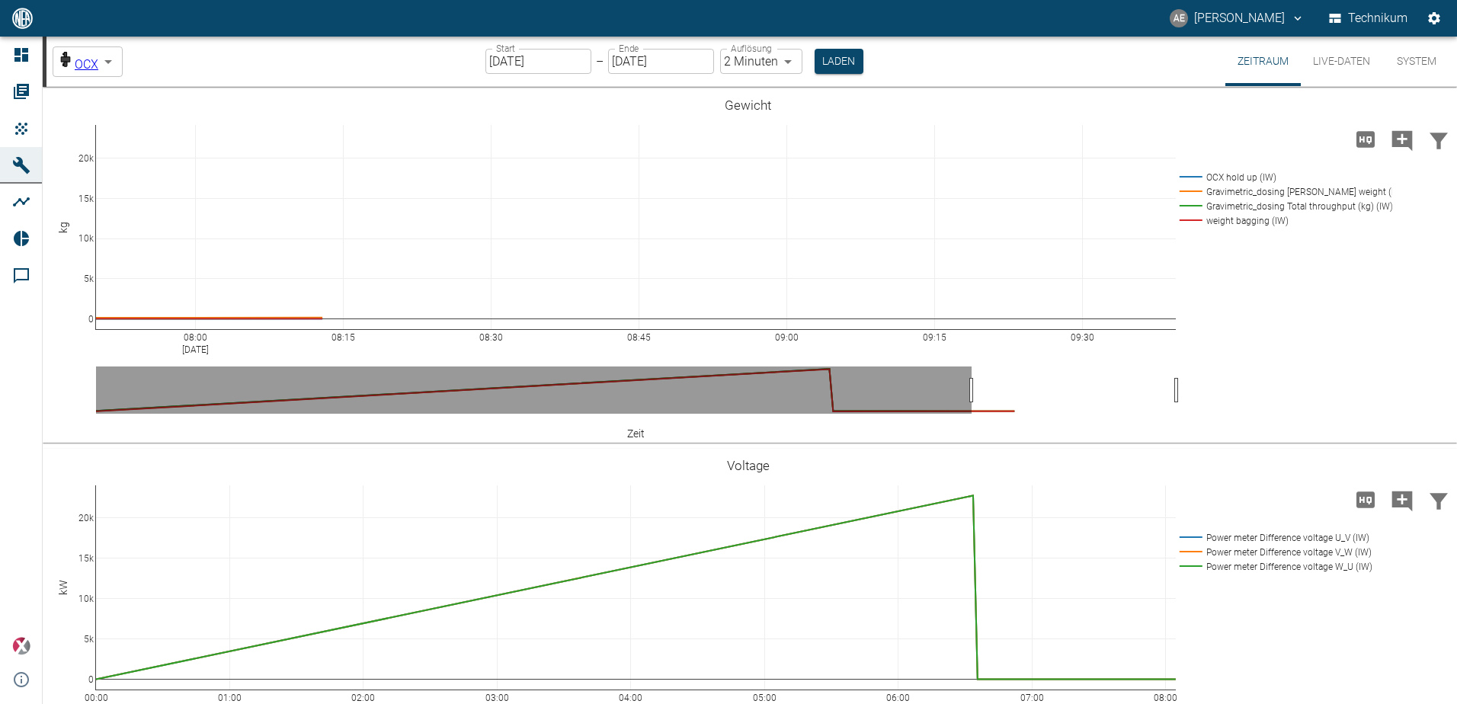
drag, startPoint x: 898, startPoint y: 396, endPoint x: 970, endPoint y: 400, distance: 72.5
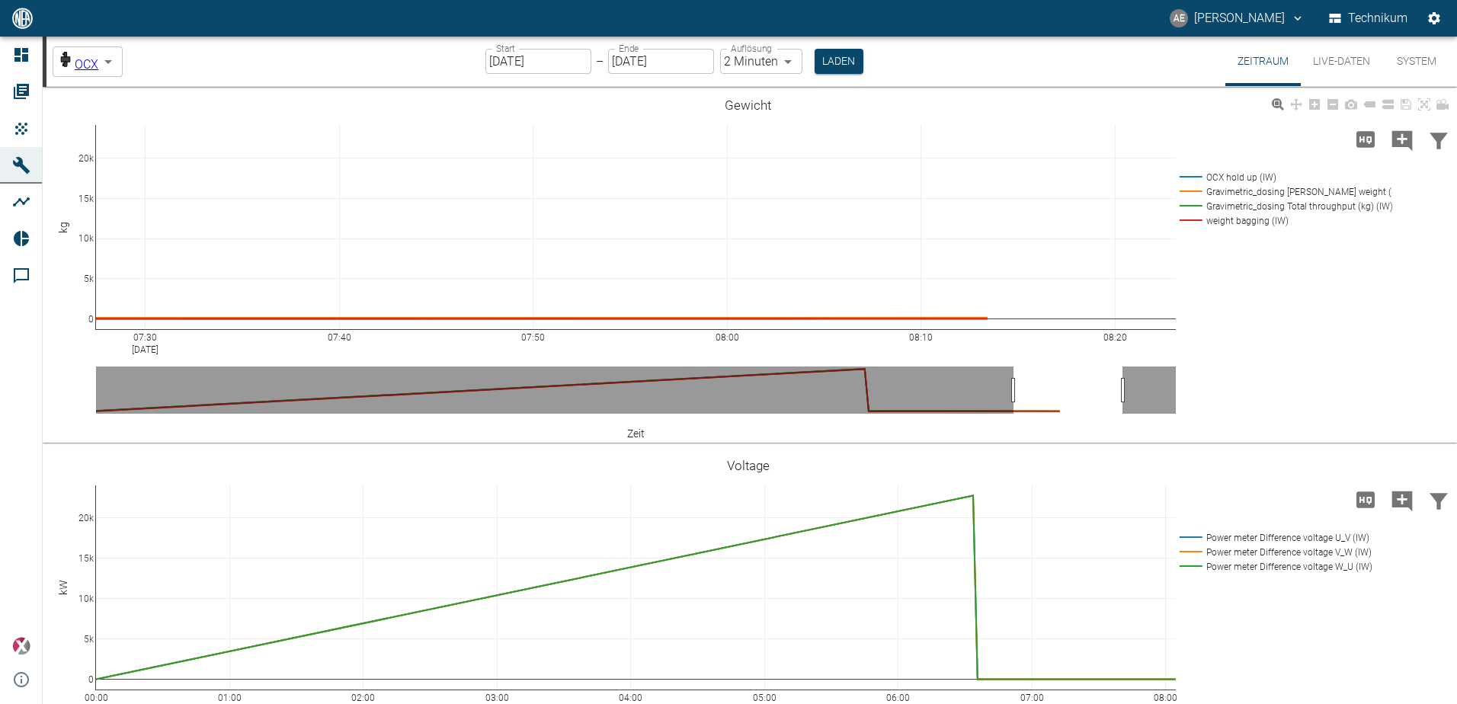
drag, startPoint x: 367, startPoint y: 341, endPoint x: 818, endPoint y: 332, distance: 451.2
click at [1225, 177] on rect at bounding box center [1282, 177] width 213 height 14
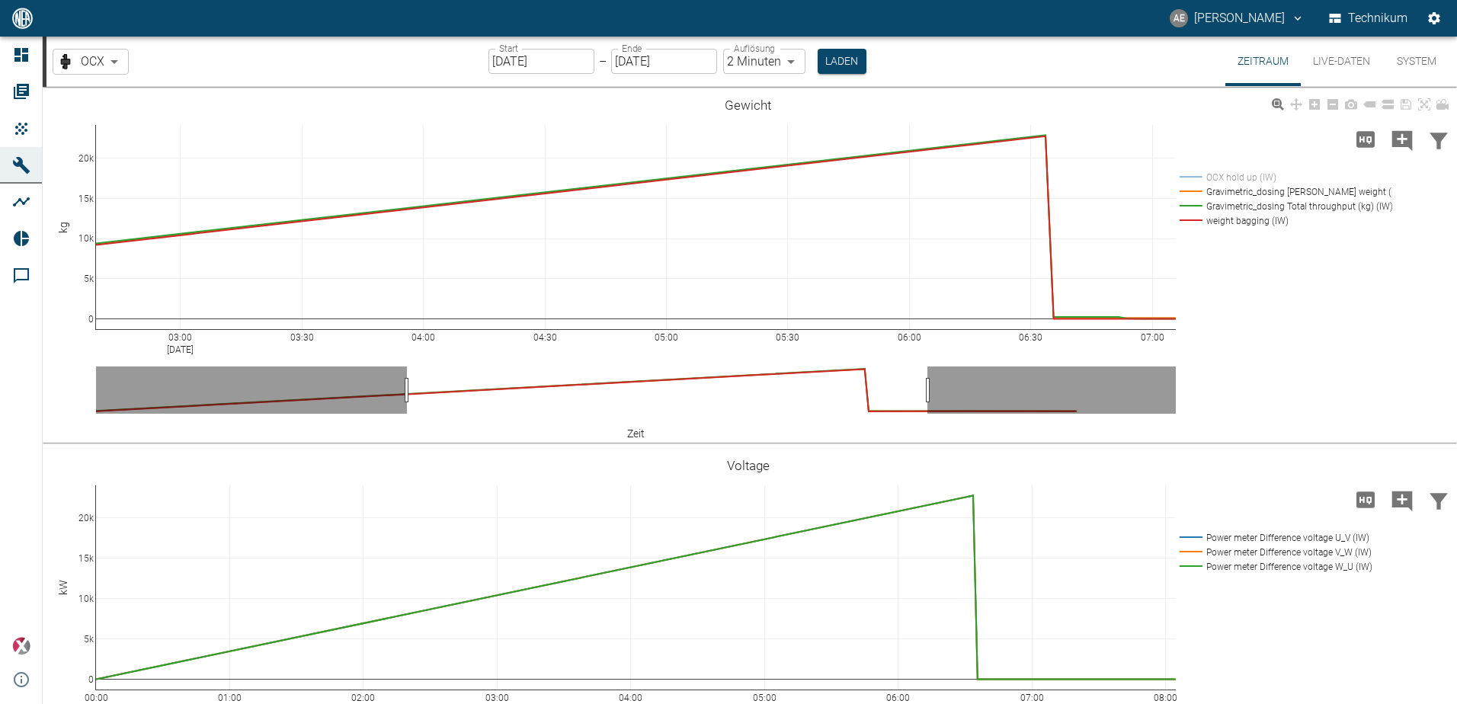
drag, startPoint x: 407, startPoint y: 379, endPoint x: 748, endPoint y: 408, distance: 341.9
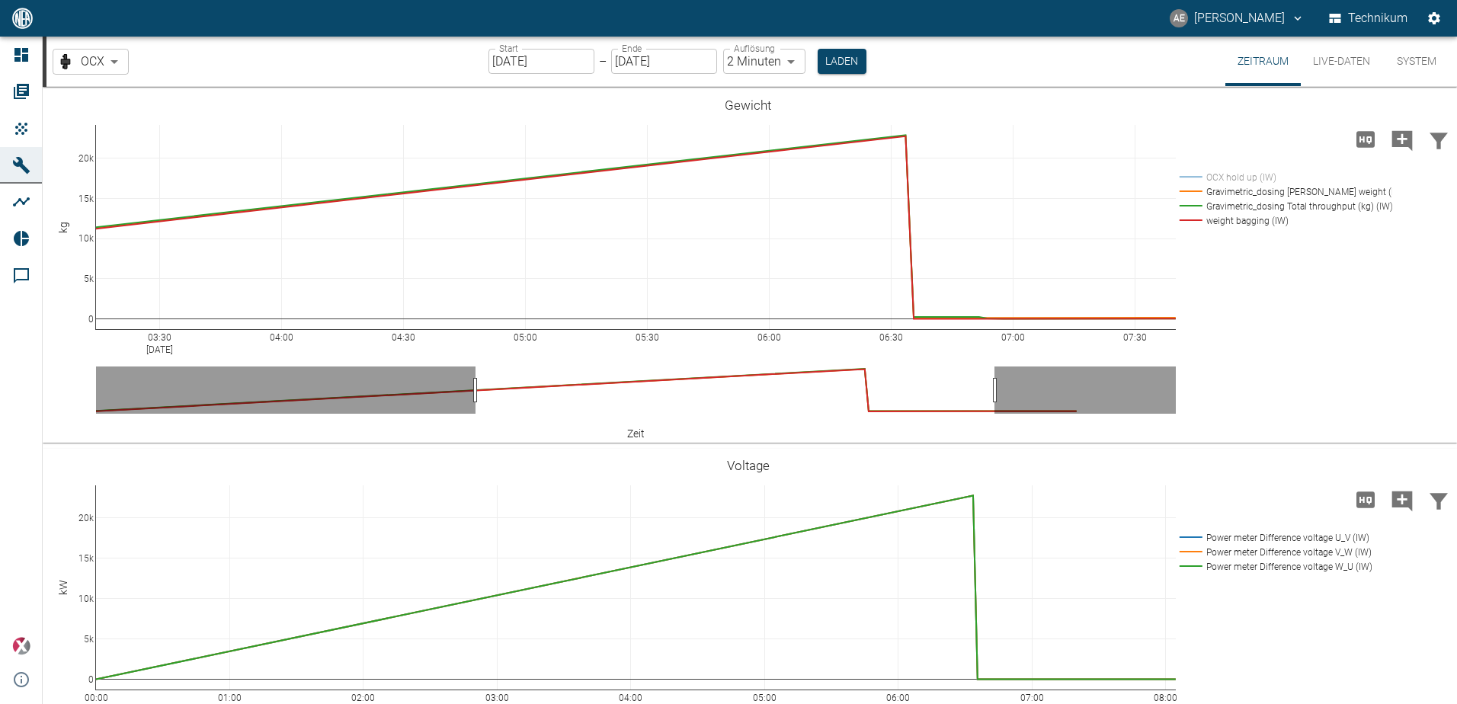
drag, startPoint x: 742, startPoint y: 395, endPoint x: 811, endPoint y: 395, distance: 68.6
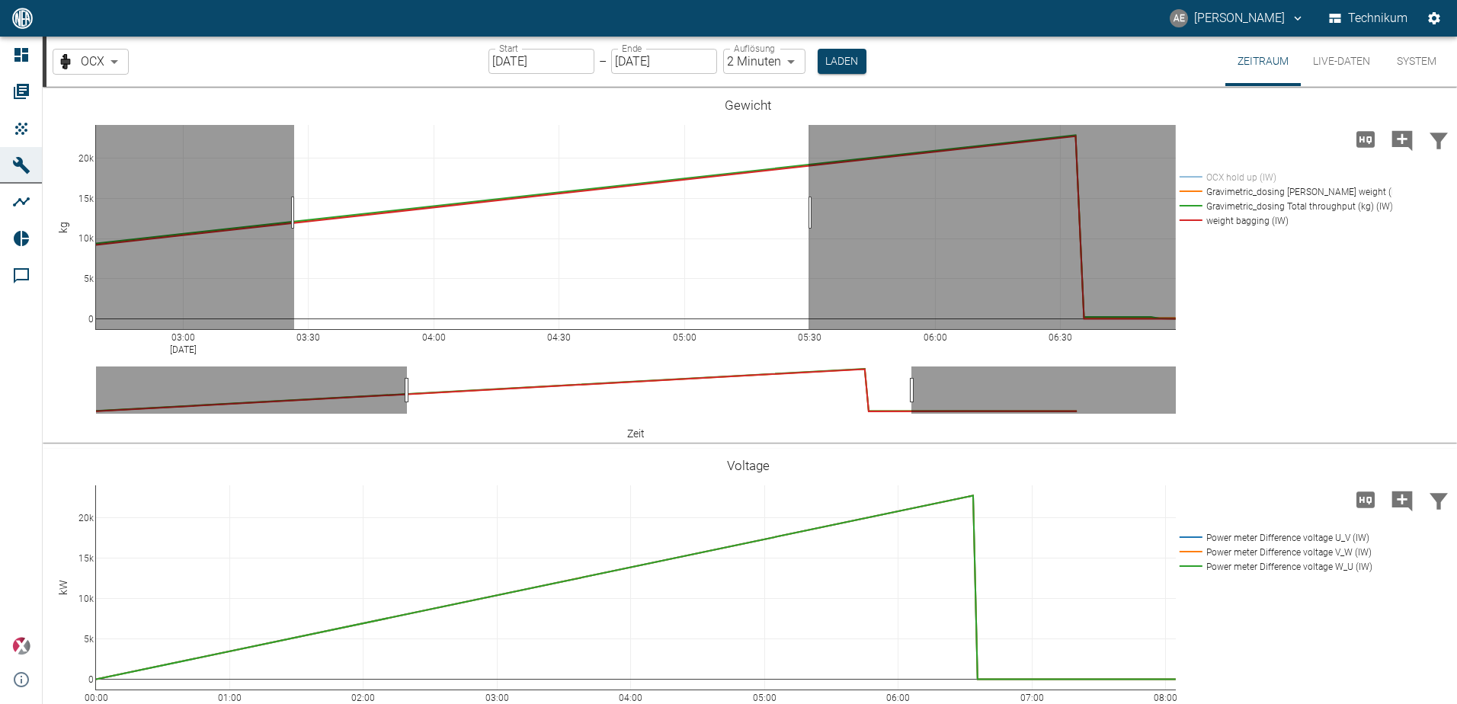
drag, startPoint x: 294, startPoint y: 213, endPoint x: 809, endPoint y: 205, distance: 514.4
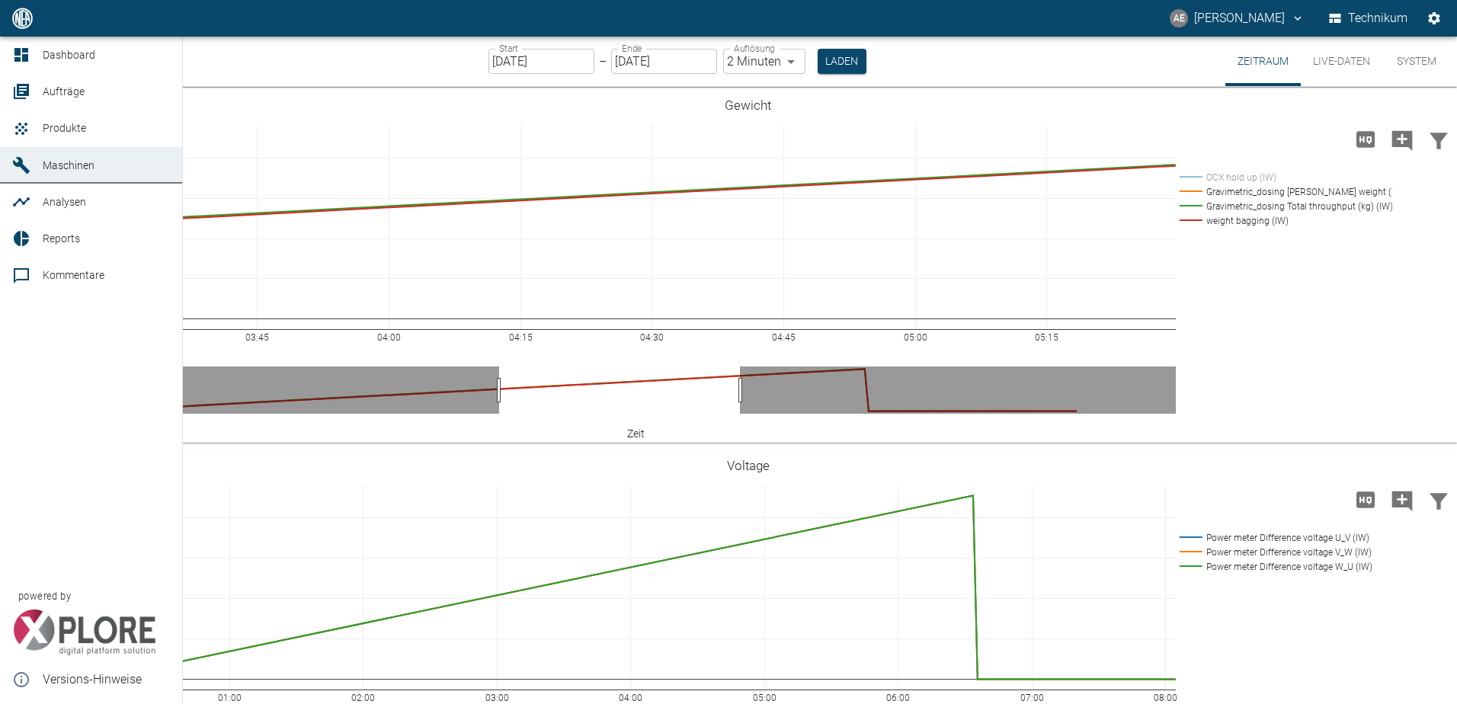
click at [69, 163] on span "Maschinen" at bounding box center [69, 165] width 52 height 12
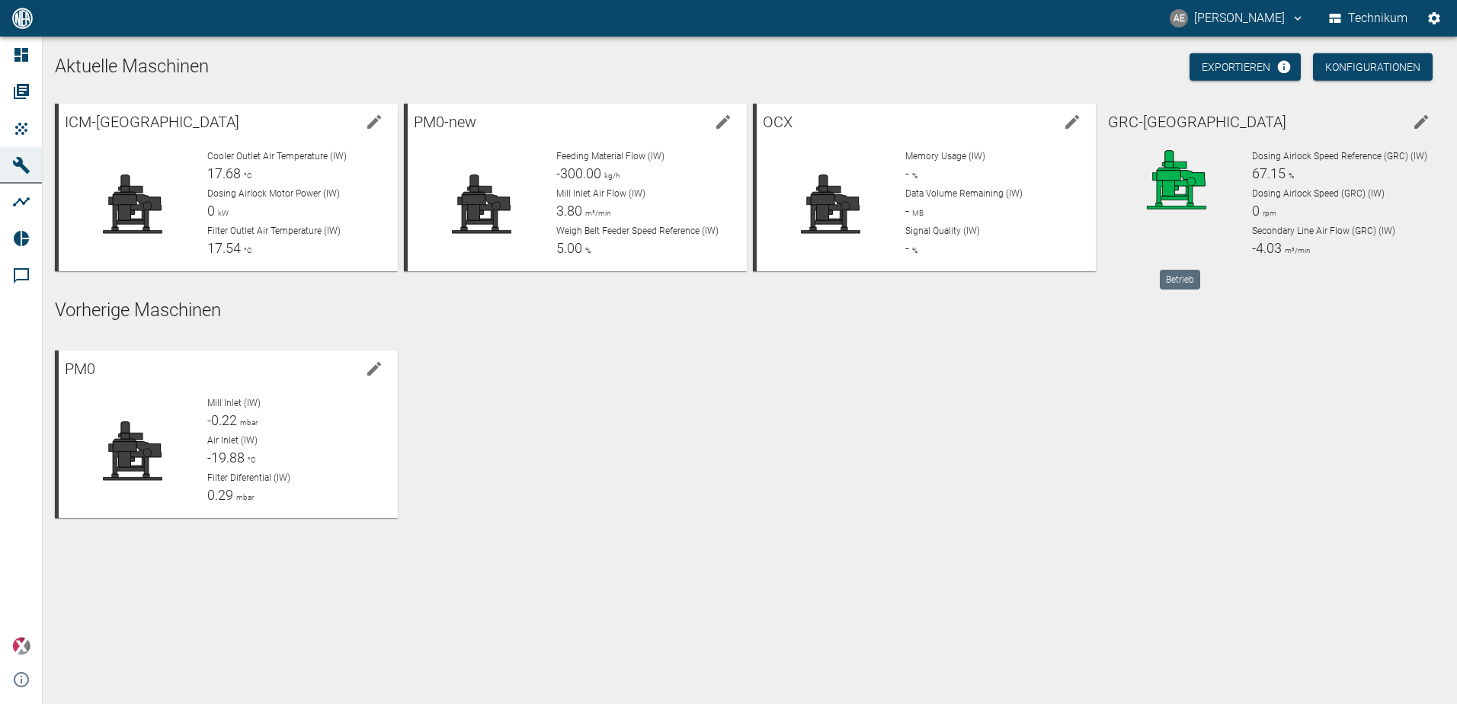
click at [1204, 178] on icon at bounding box center [1176, 179] width 101 height 61
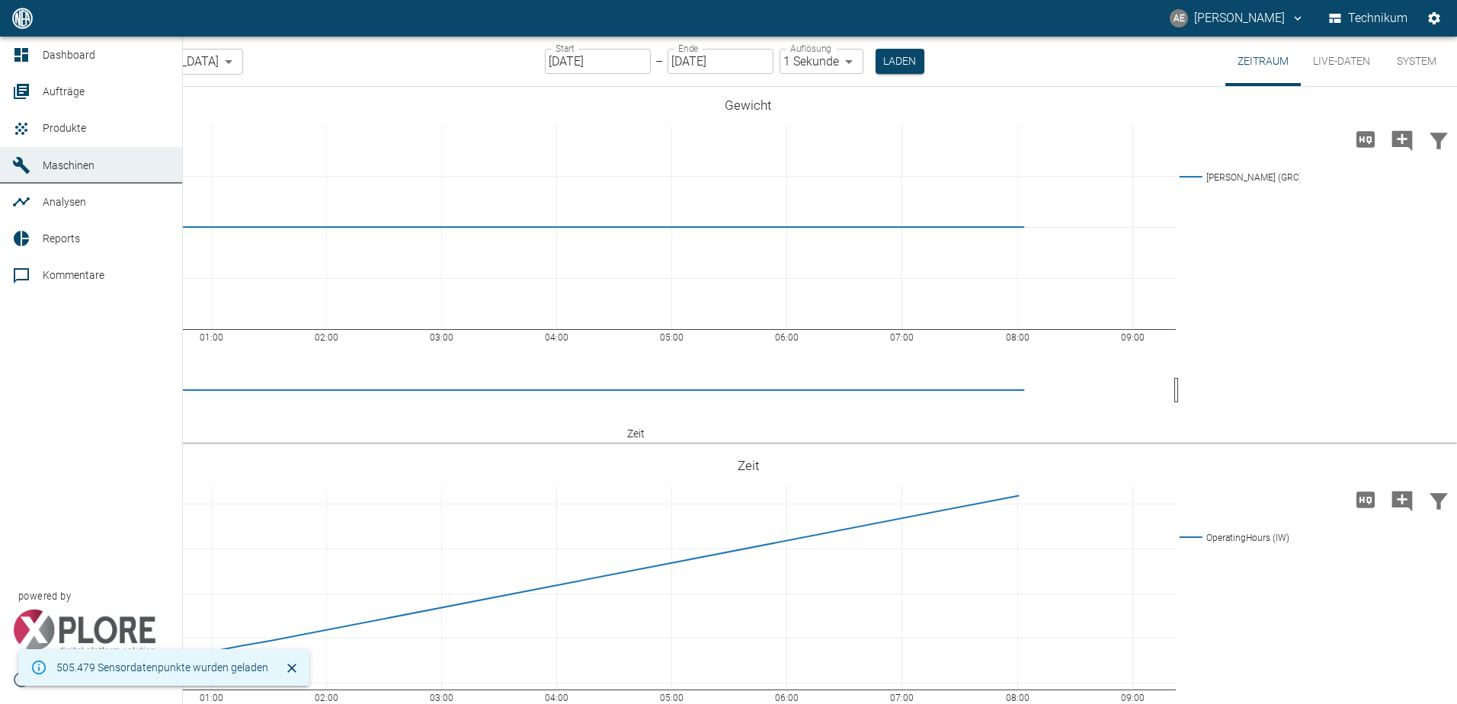
click at [31, 88] on div at bounding box center [23, 91] width 23 height 18
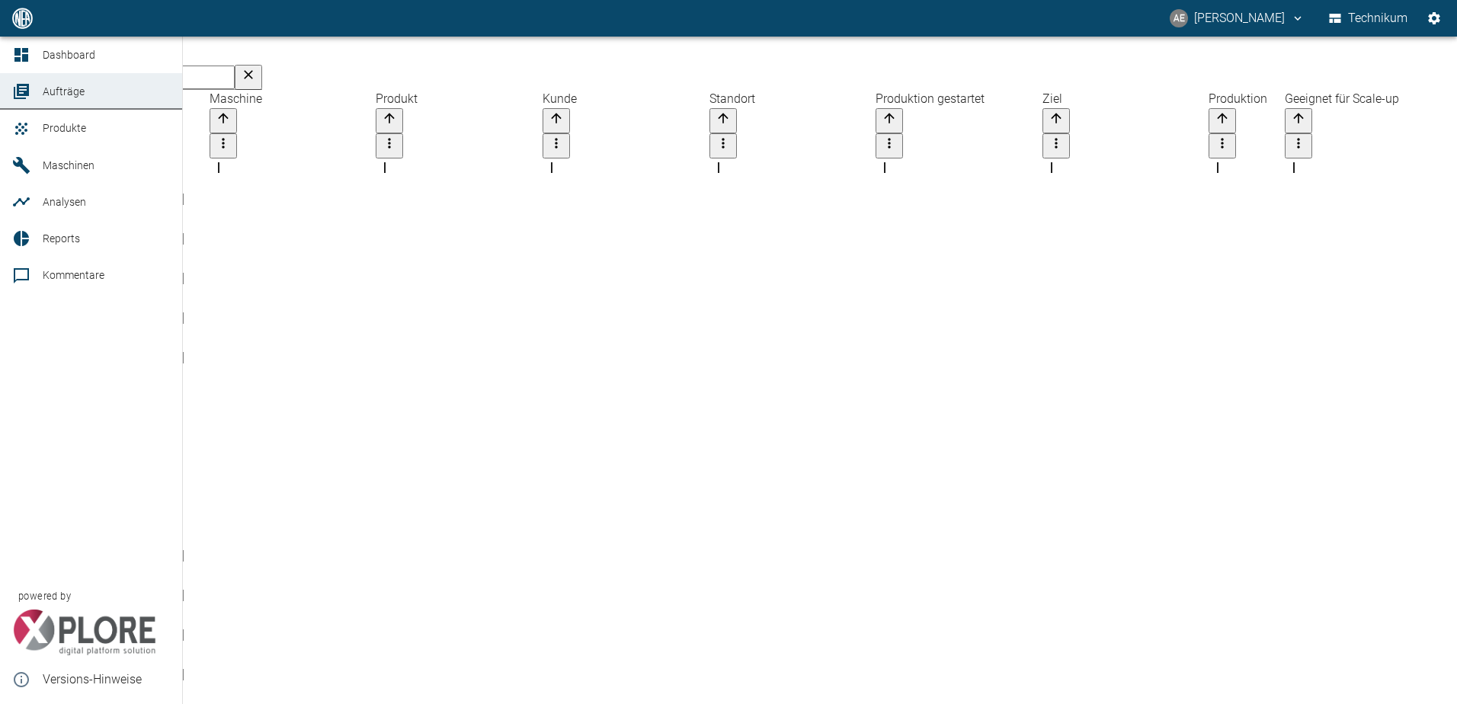
click at [58, 133] on span "Produkte" at bounding box center [64, 128] width 43 height 12
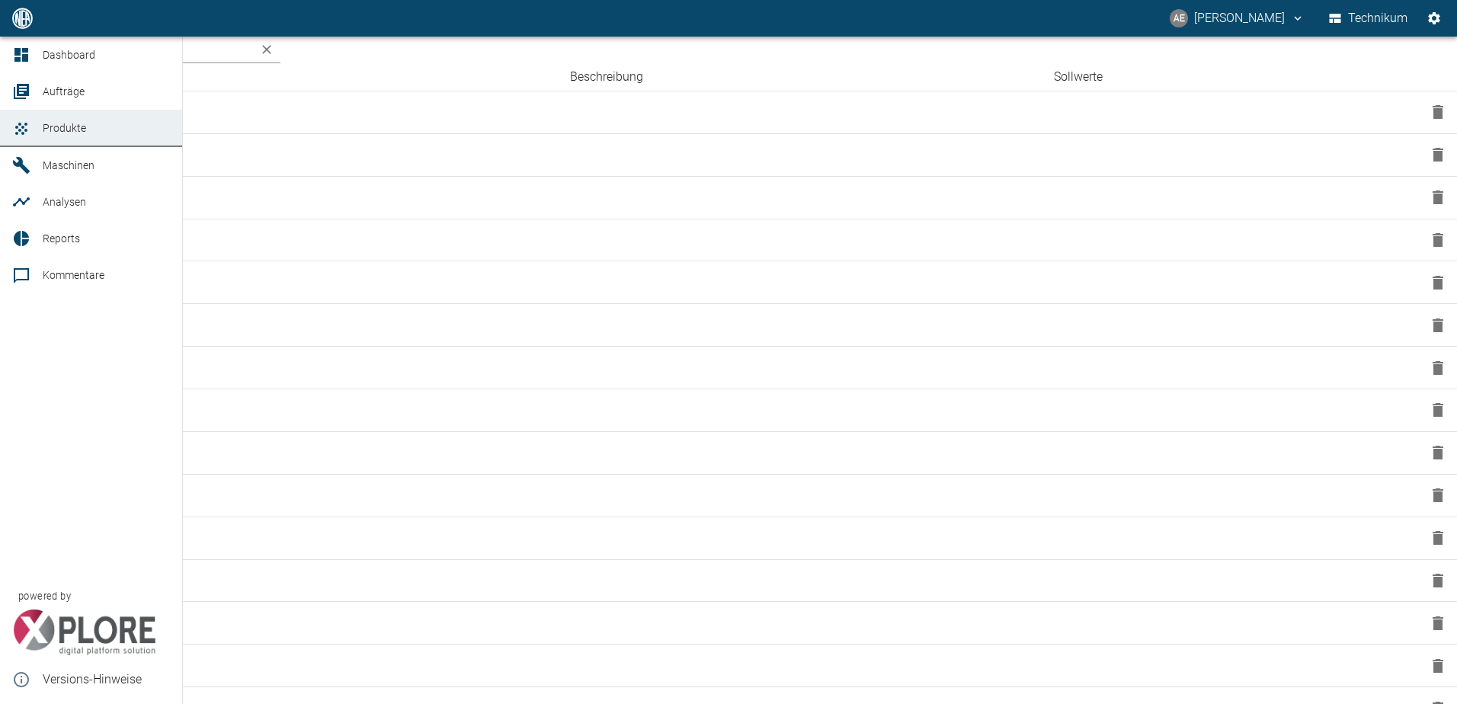
click at [64, 171] on span "Maschinen" at bounding box center [69, 165] width 52 height 12
